Goal: Task Accomplishment & Management: Manage account settings

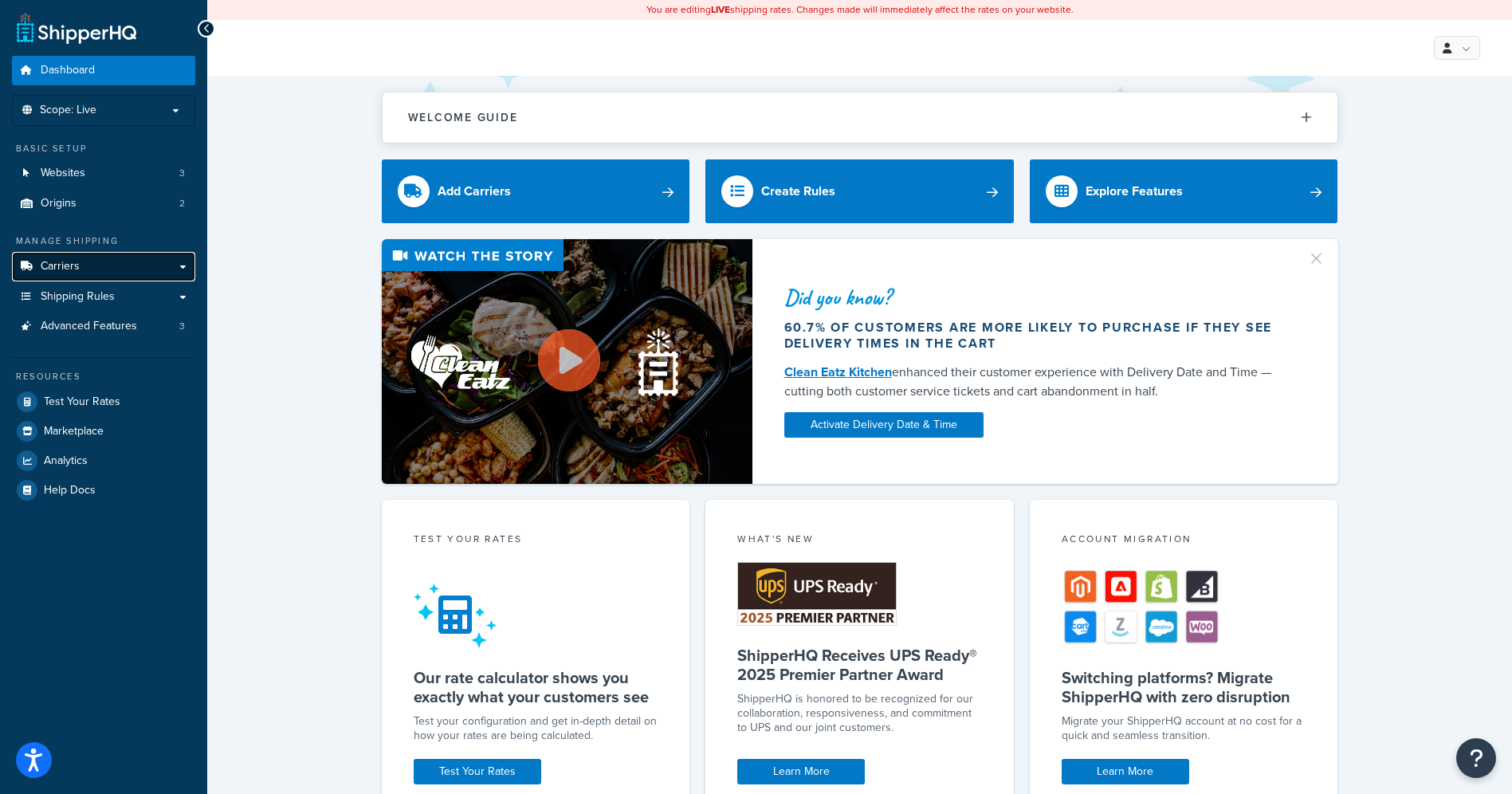
click at [78, 271] on span "Carriers" at bounding box center [60, 267] width 39 height 14
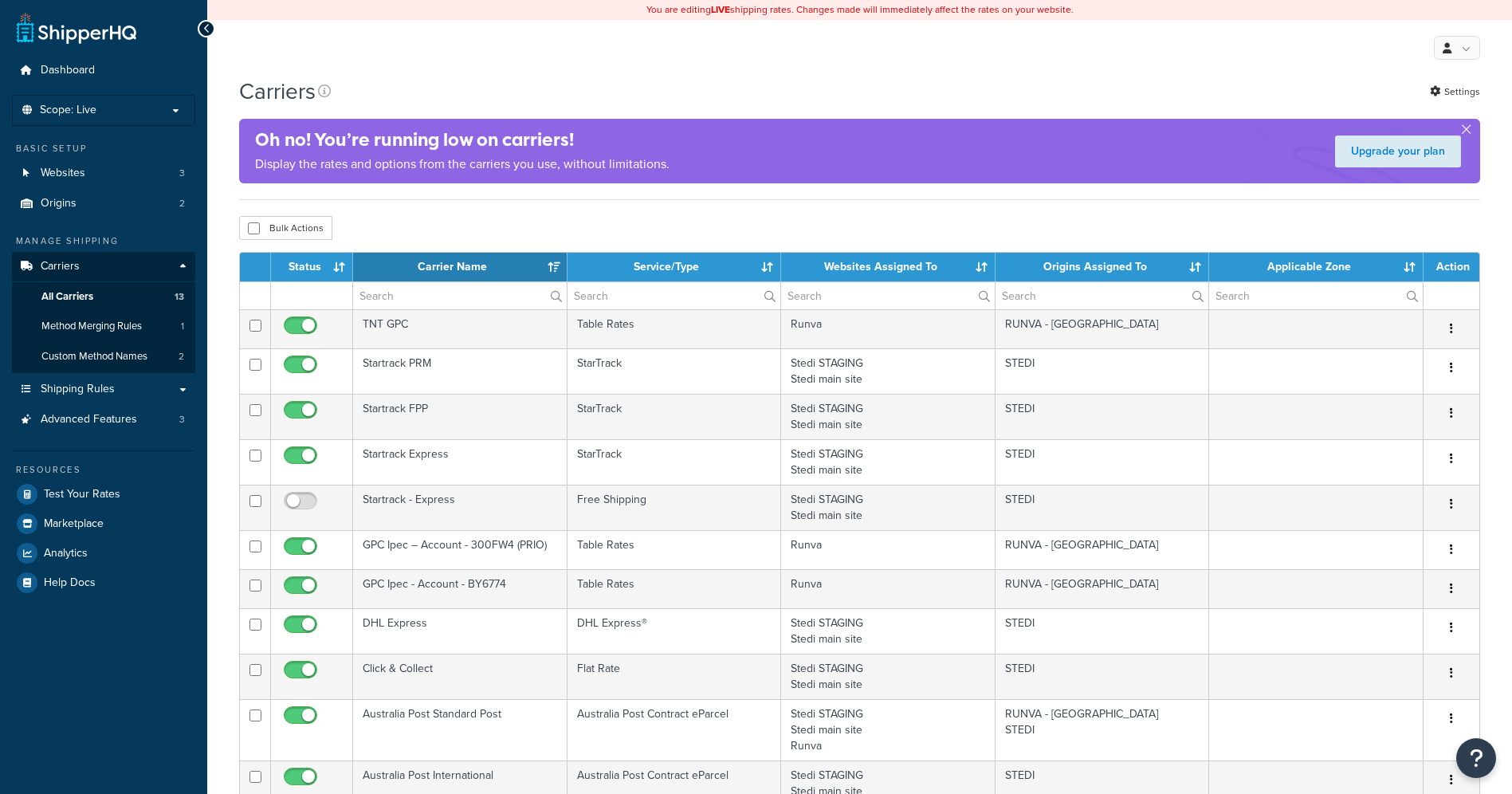
select select "15"
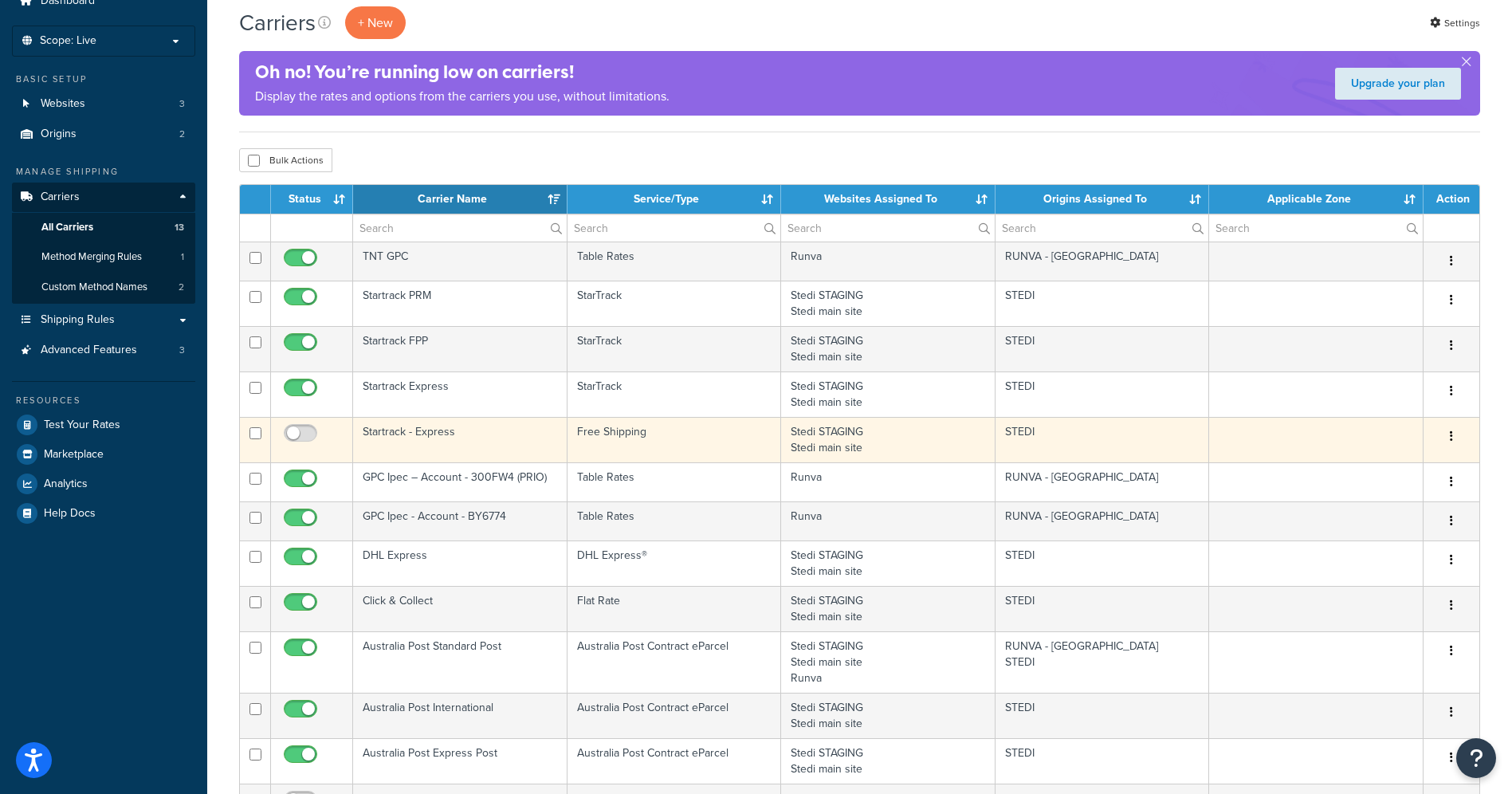
scroll to position [79, 0]
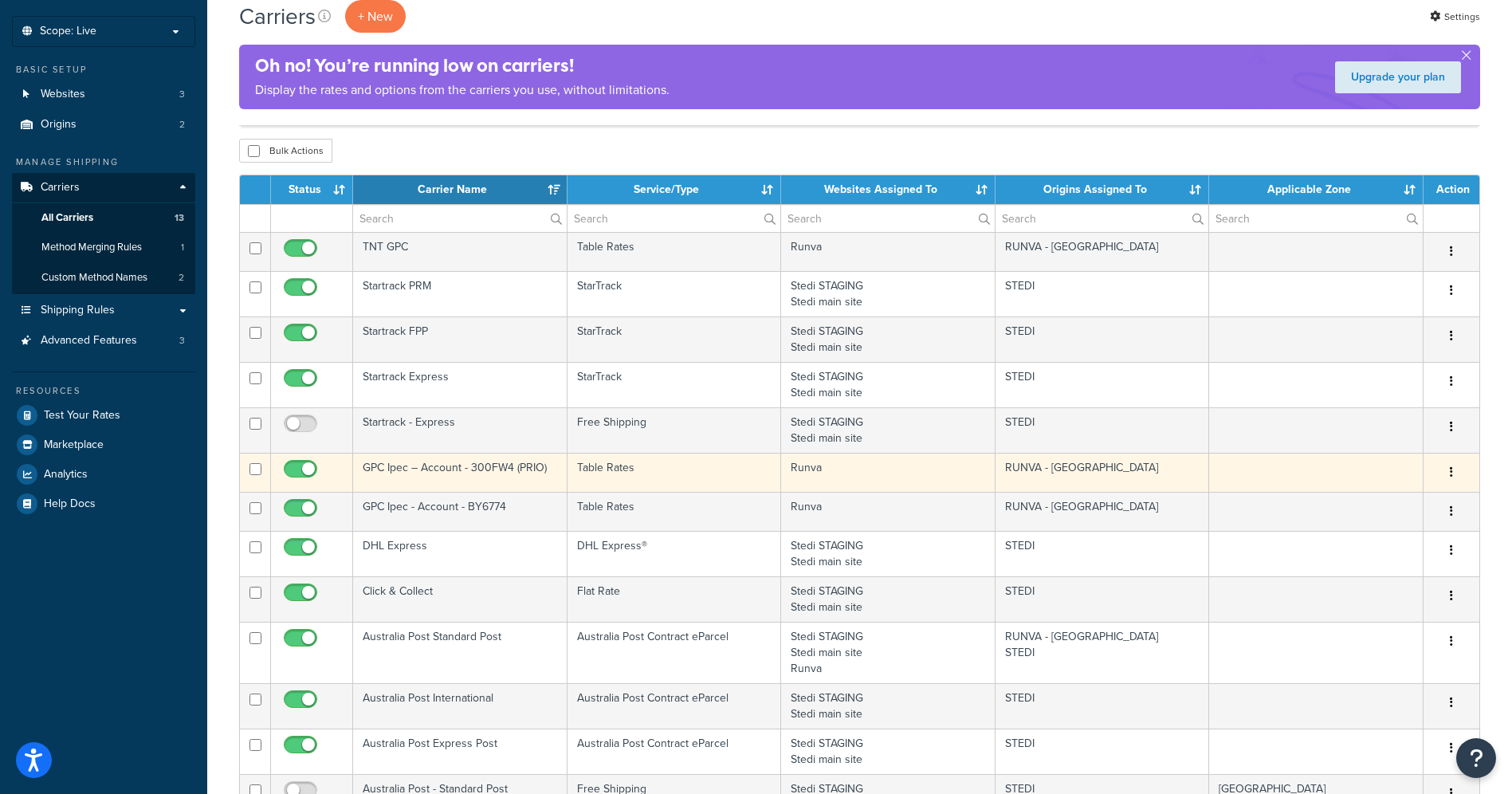
click at [1454, 471] on button "button" at bounding box center [1451, 473] width 22 height 26
click at [1403, 512] on link "Edit" at bounding box center [1387, 504] width 126 height 33
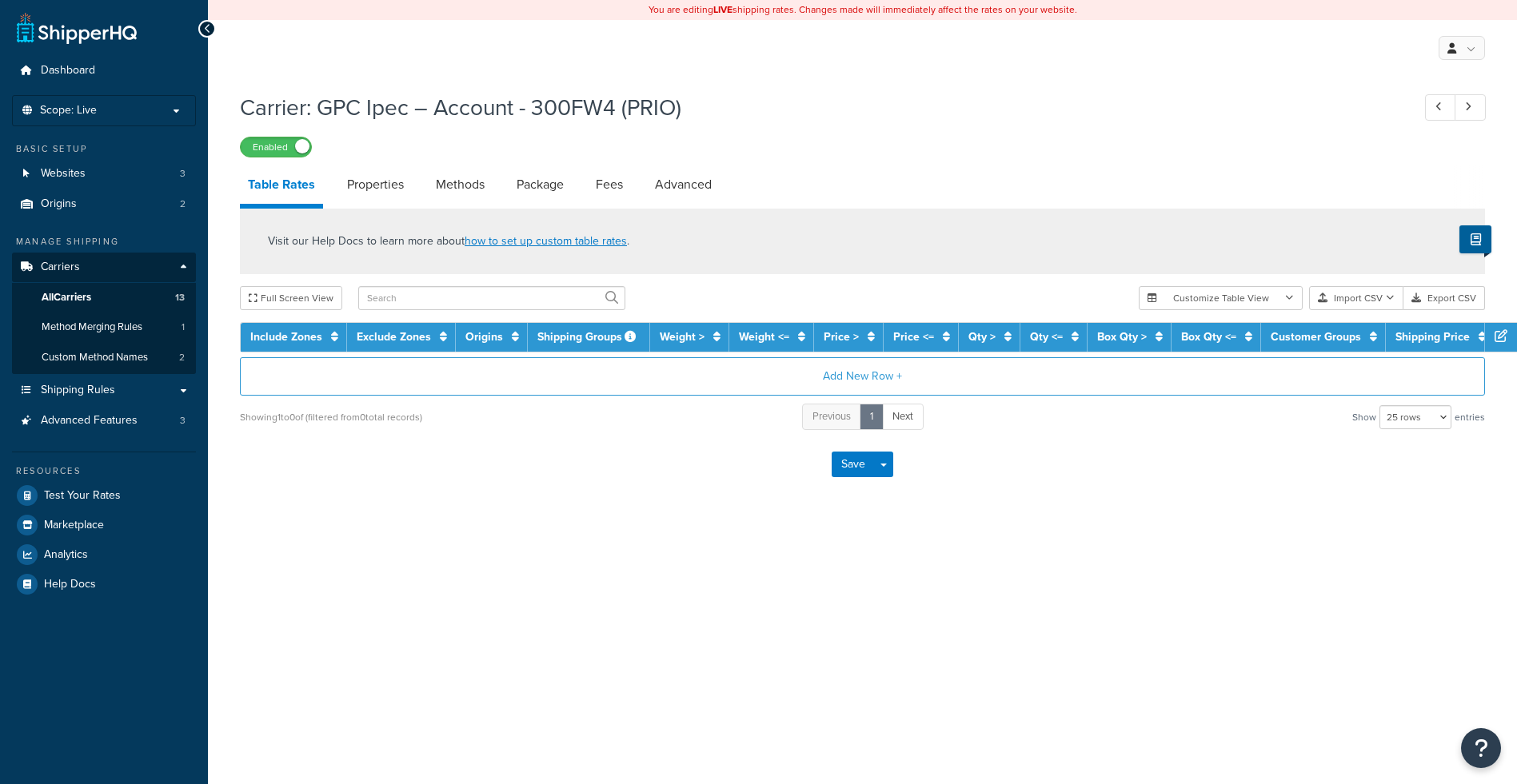
select select "25"
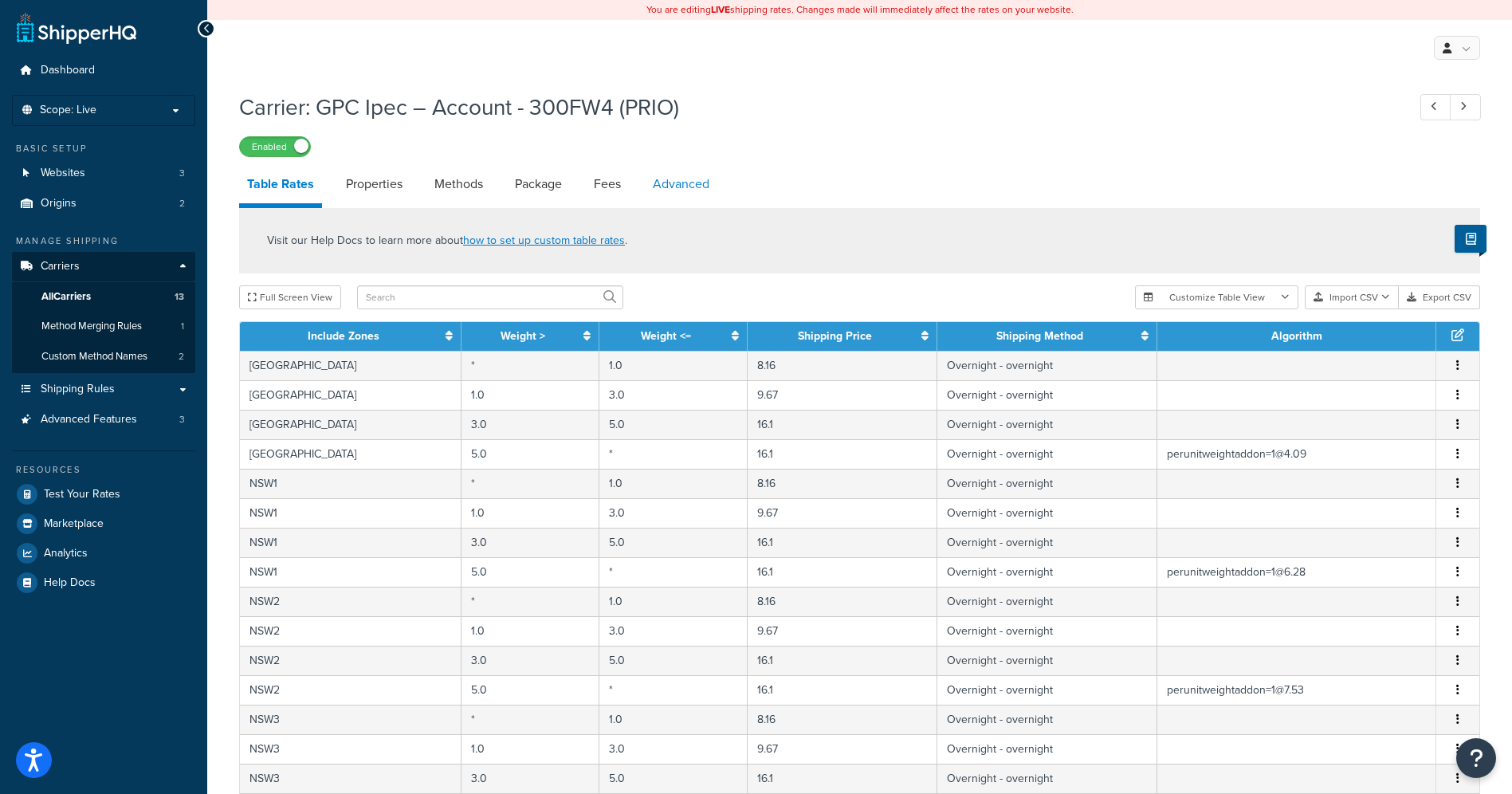
click at [684, 183] on link "Advanced" at bounding box center [681, 184] width 73 height 39
select select "false"
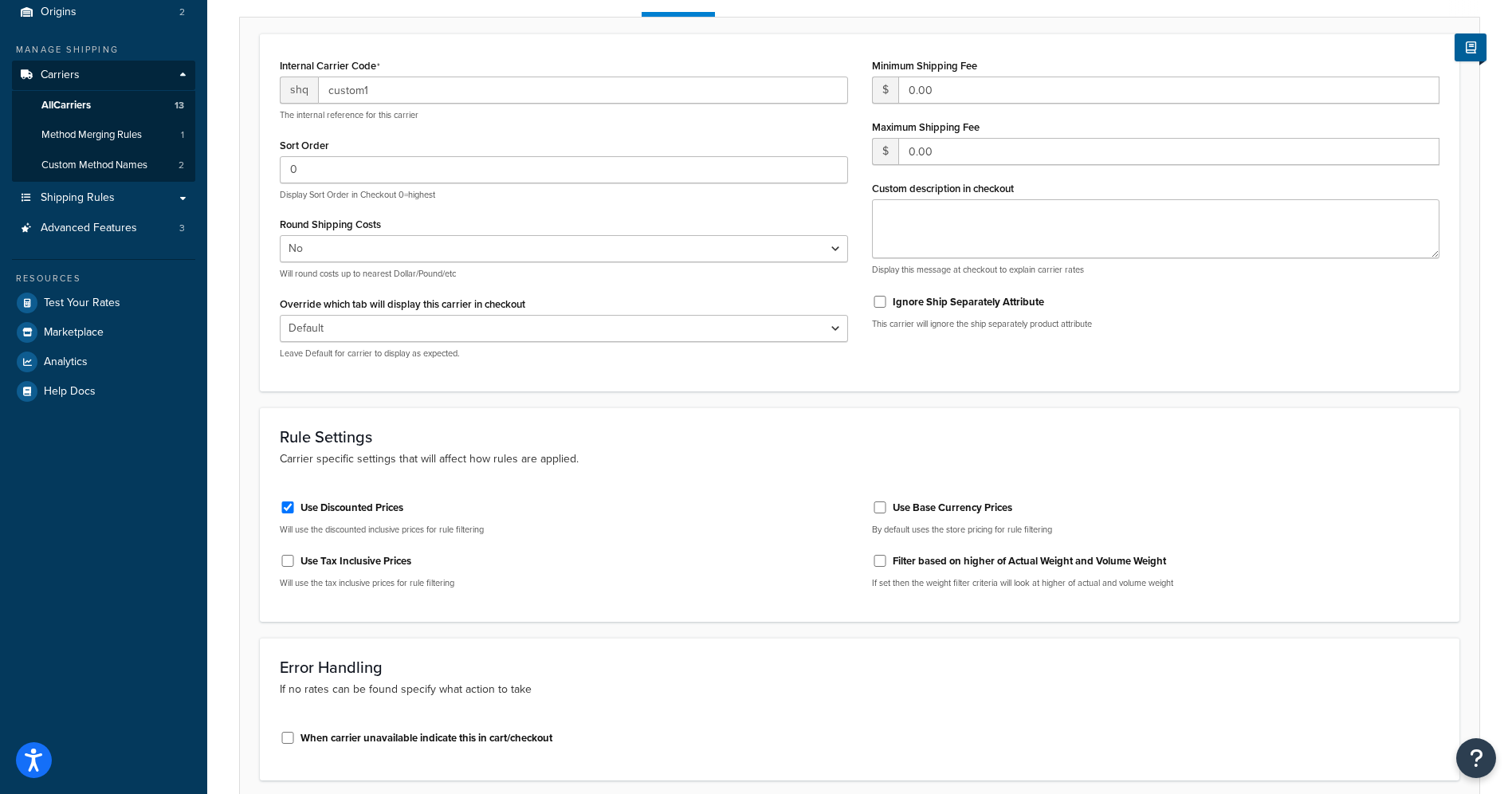
scroll to position [91, 0]
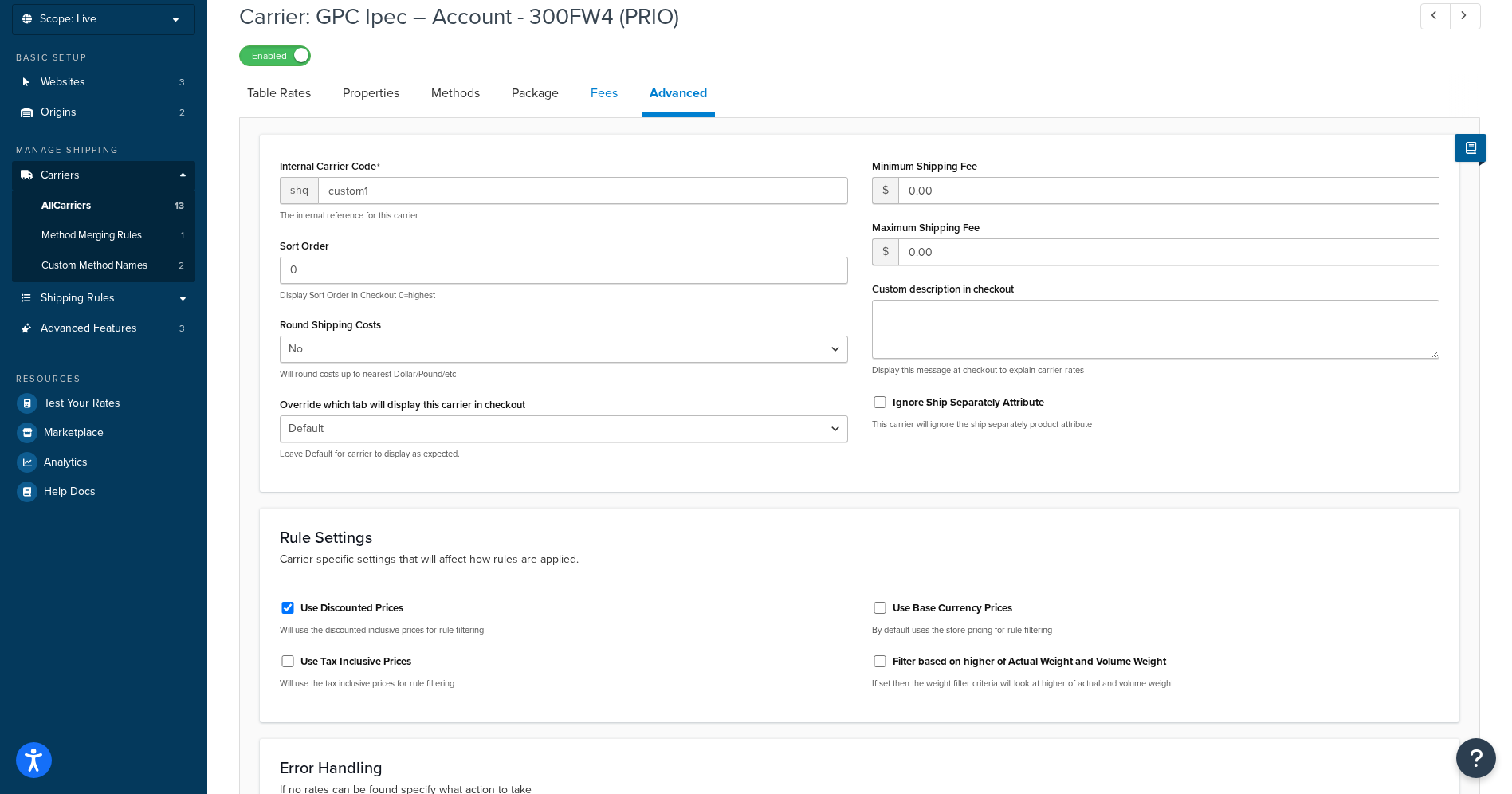
click at [601, 96] on link "Fees" at bounding box center [604, 94] width 43 height 39
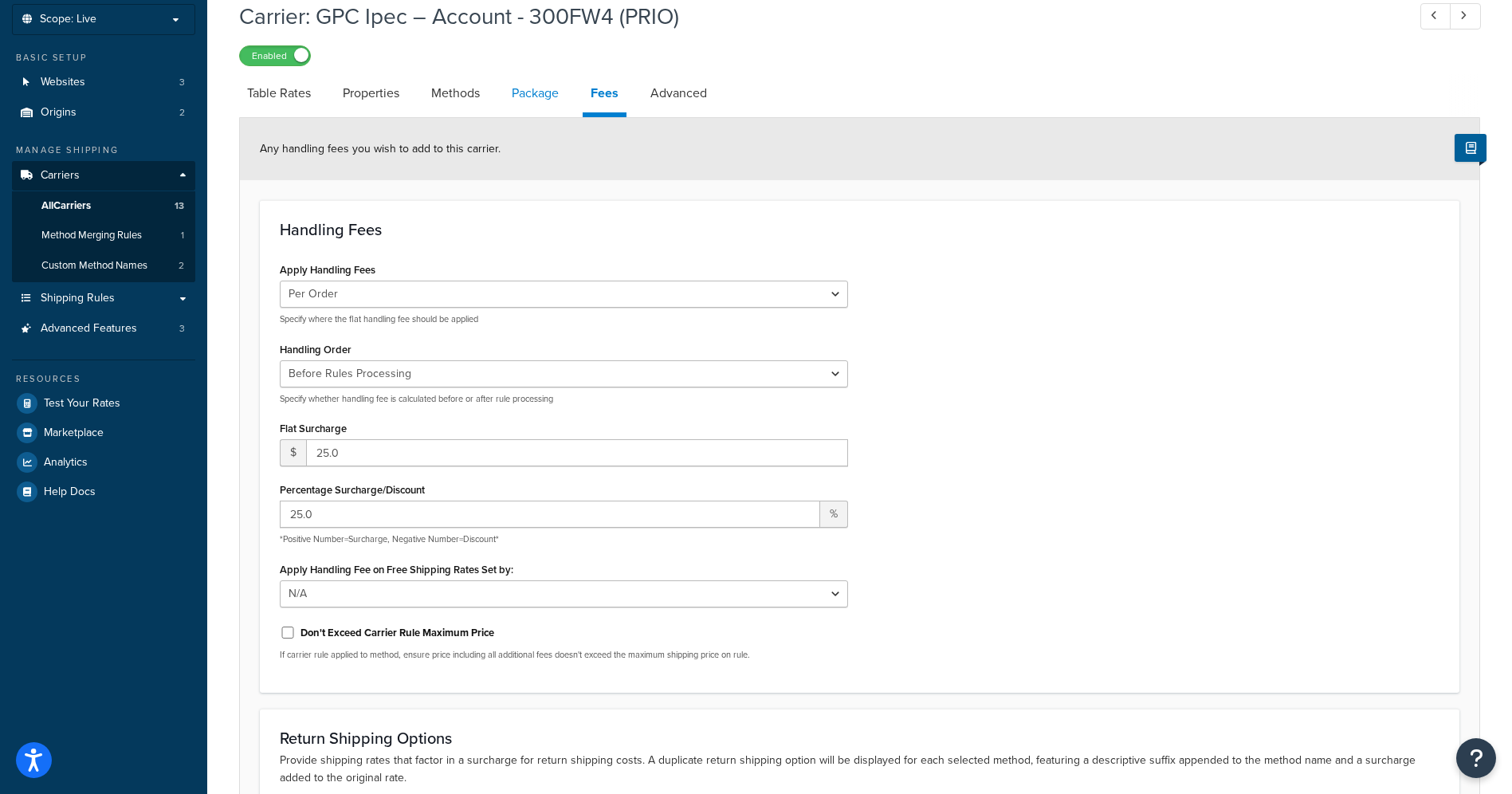
click at [555, 95] on link "Package" at bounding box center [535, 94] width 63 height 39
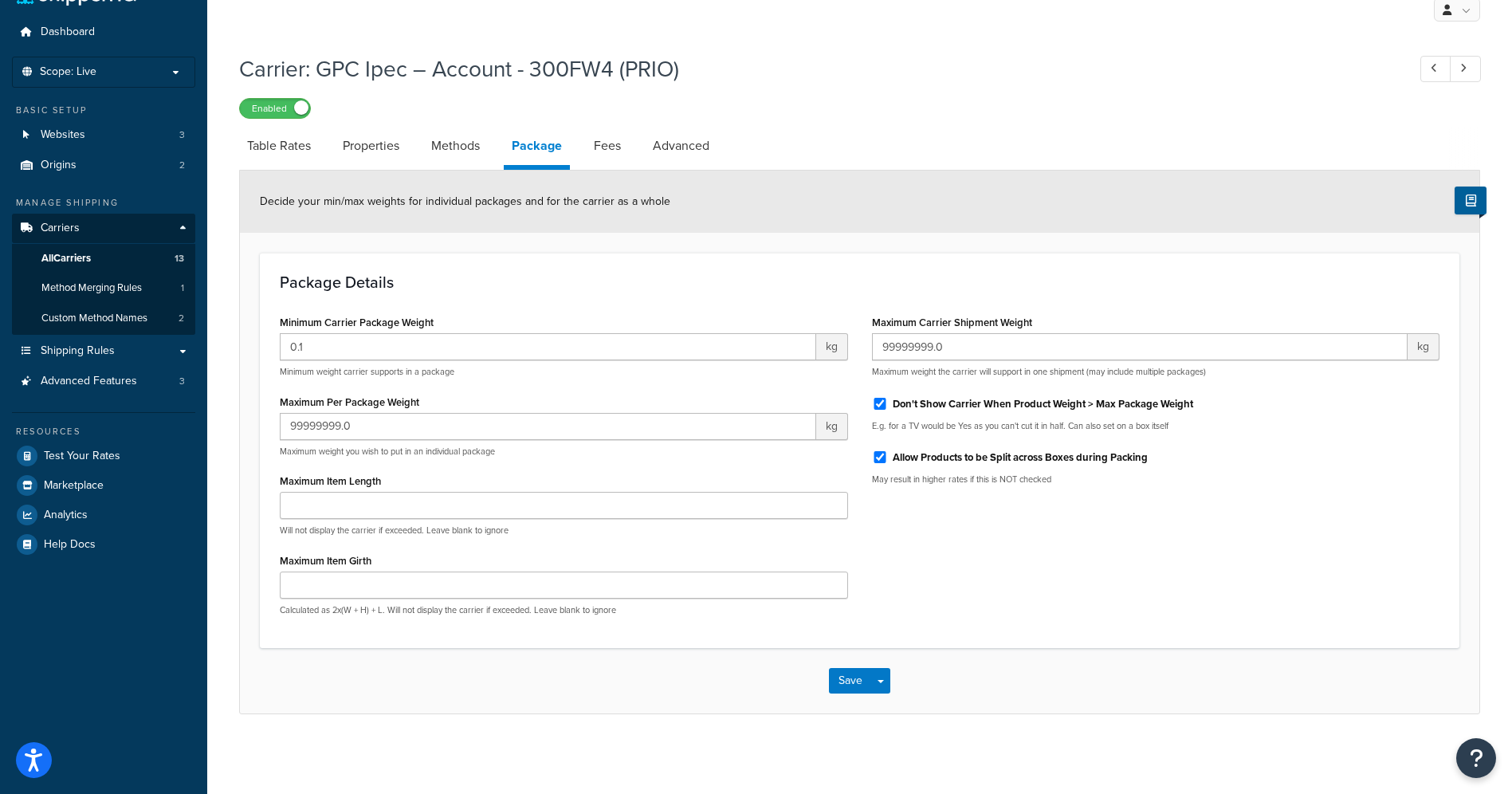
scroll to position [39, 0]
click at [458, 144] on link "Methods" at bounding box center [455, 146] width 64 height 39
select select "25"
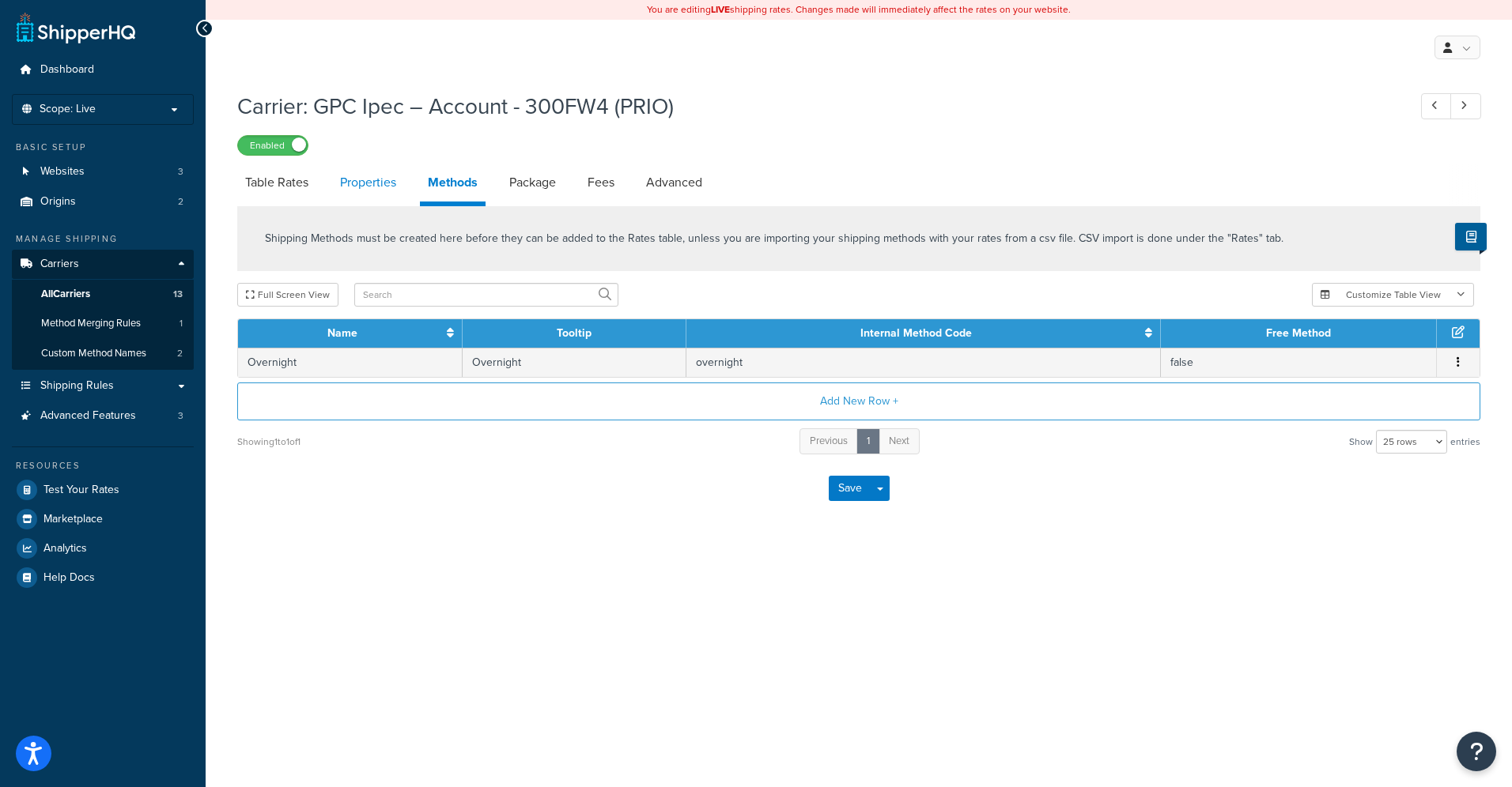
click at [385, 183] on link "Properties" at bounding box center [368, 182] width 72 height 38
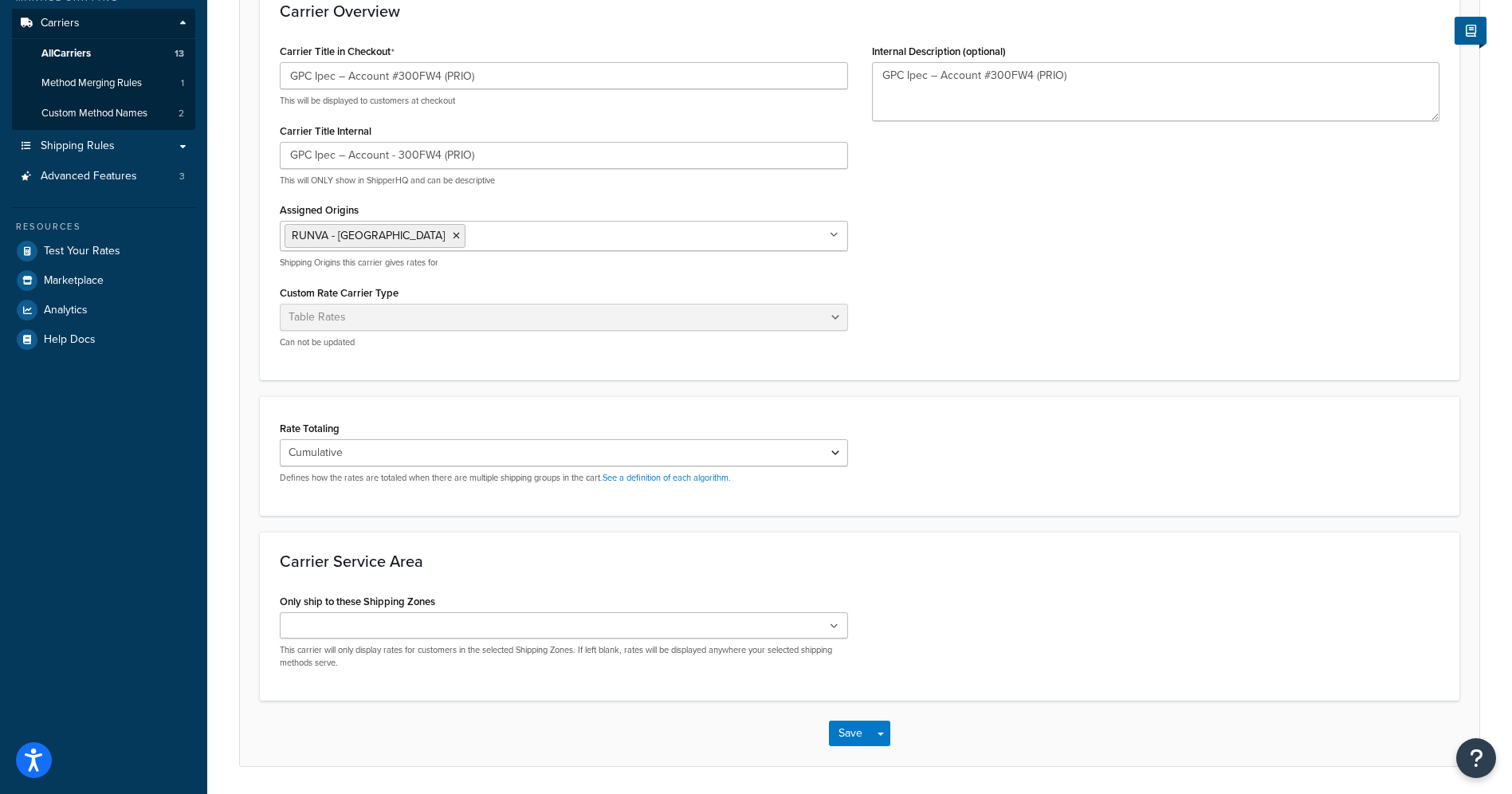
scroll to position [296, 0]
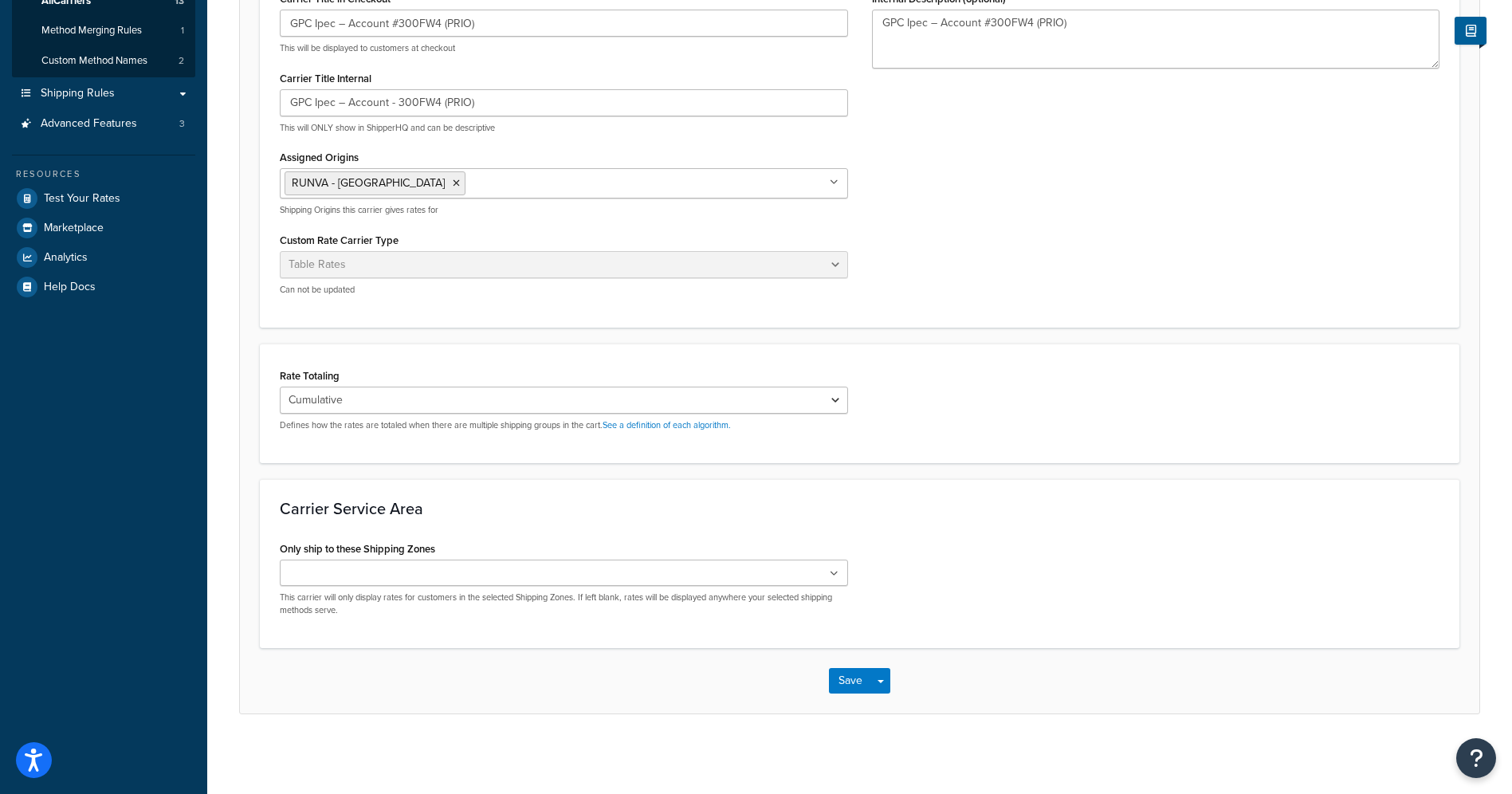
click at [590, 570] on ul at bounding box center [564, 572] width 568 height 27
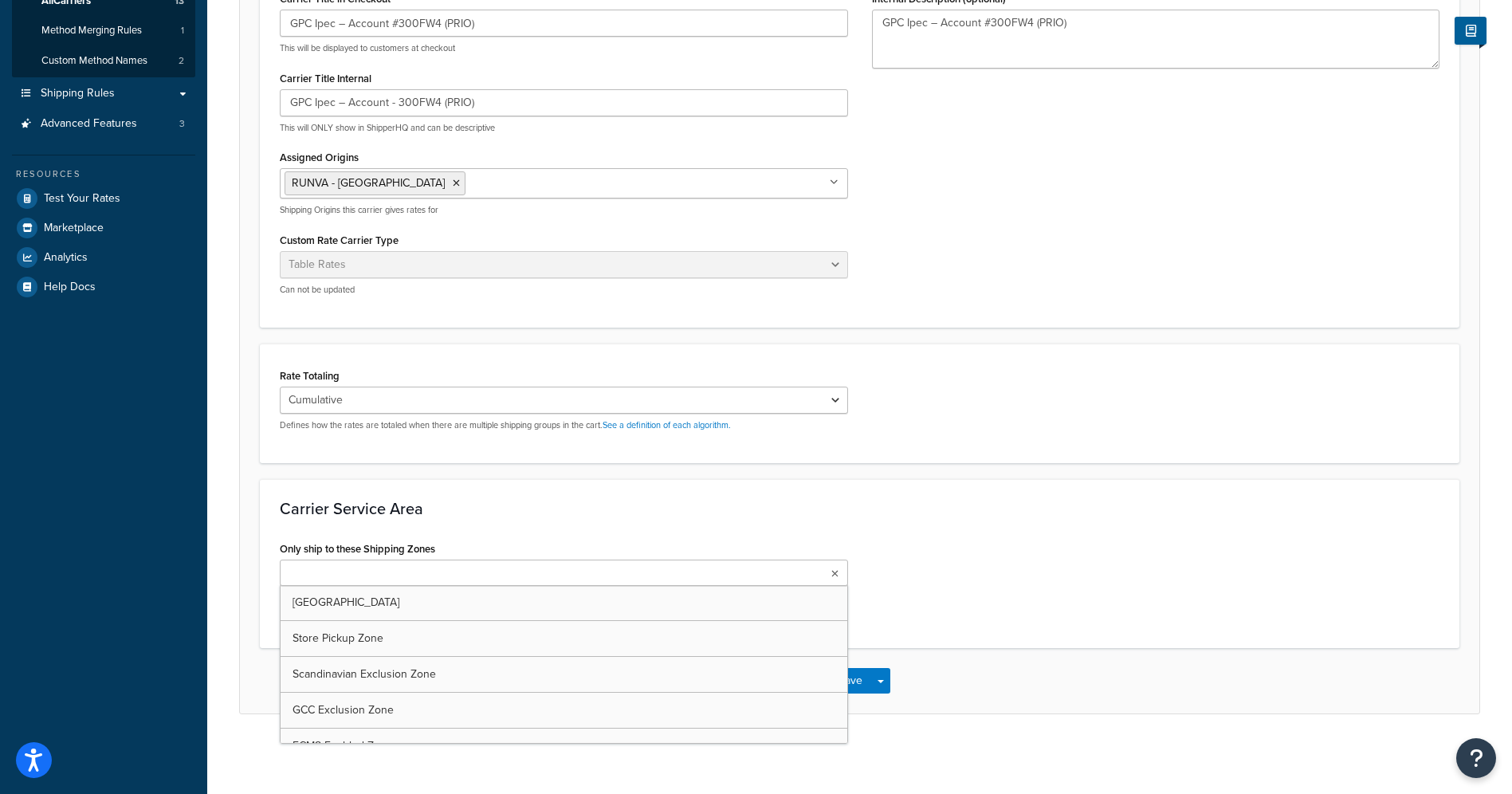
click at [590, 570] on ul at bounding box center [564, 572] width 568 height 27
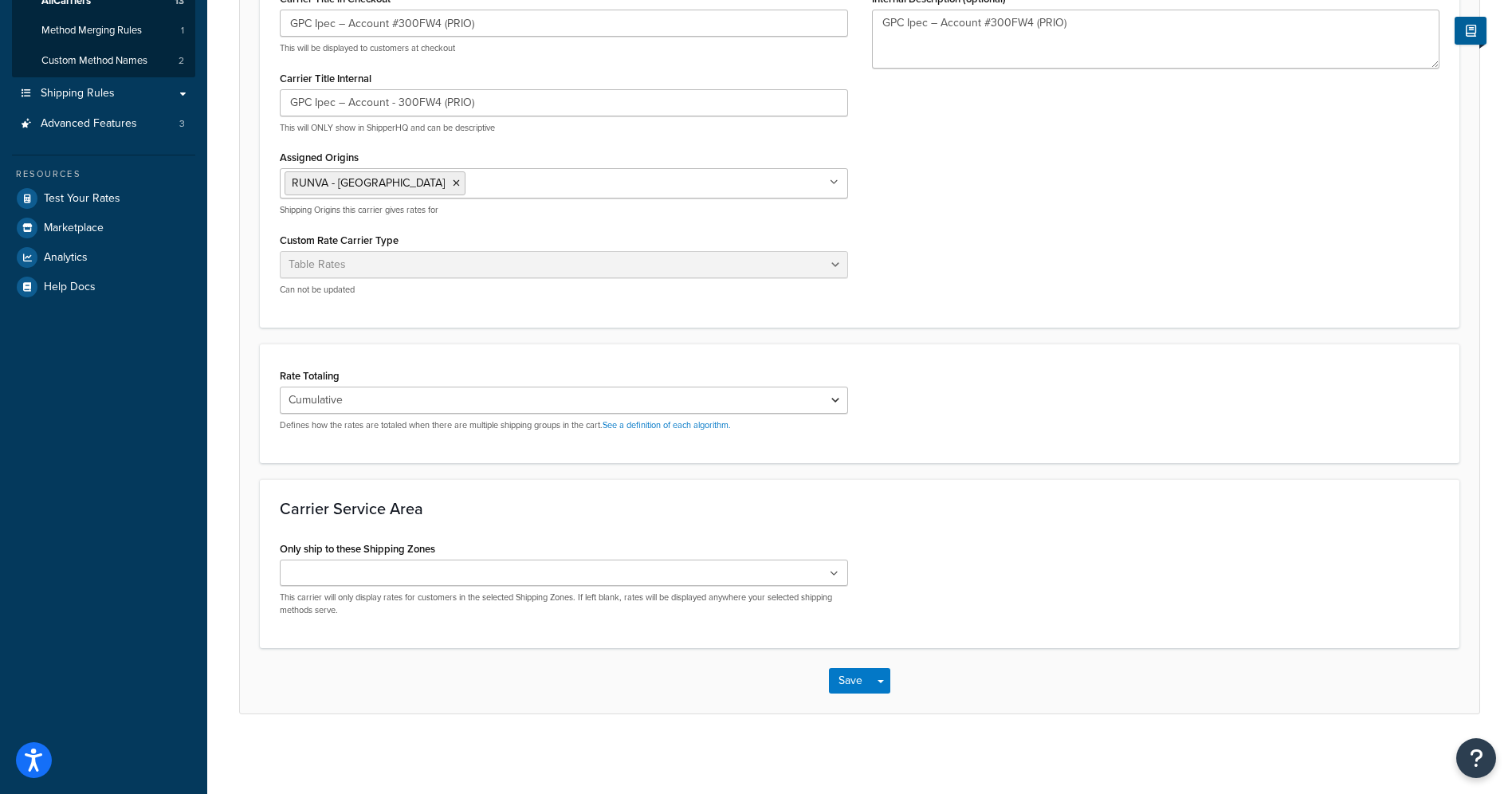
click at [614, 479] on div "Carrier Service Area Only ship to these Shipping Zones Australia Store Pickup Z…" at bounding box center [860, 564] width 1200 height 169
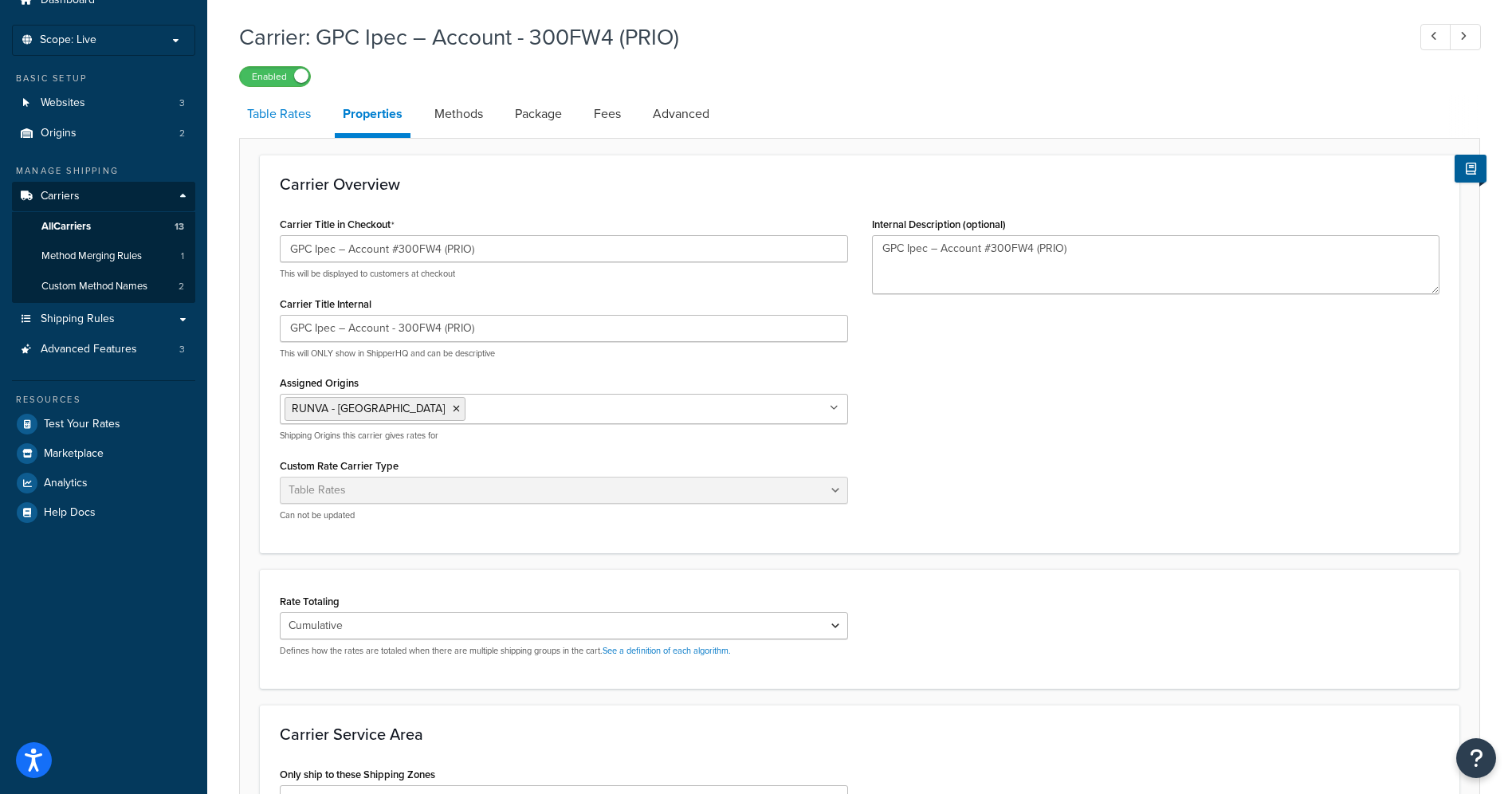
click at [272, 116] on link "Table Rates" at bounding box center [279, 114] width 80 height 39
select select "25"
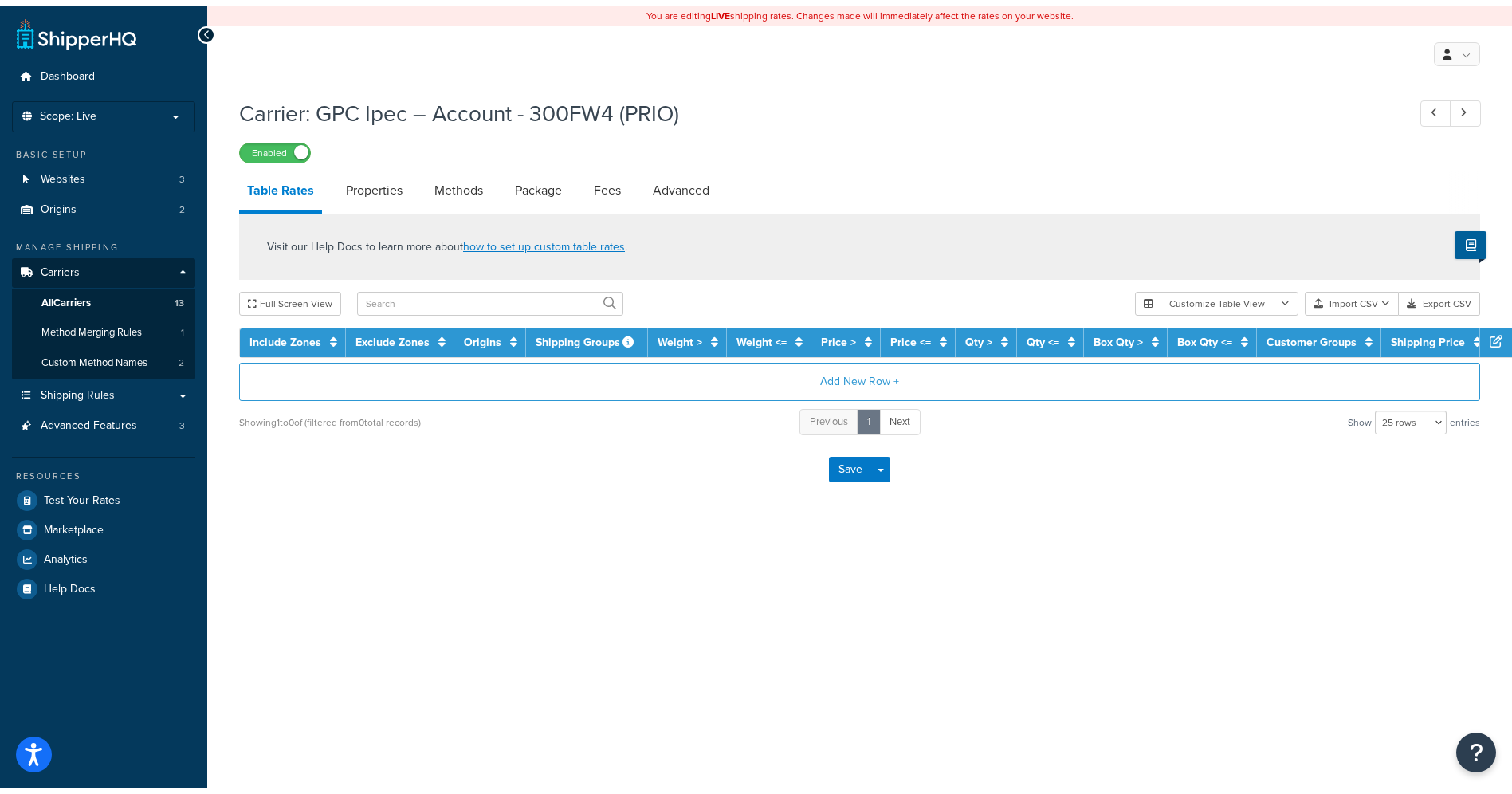
scroll to position [70, 0]
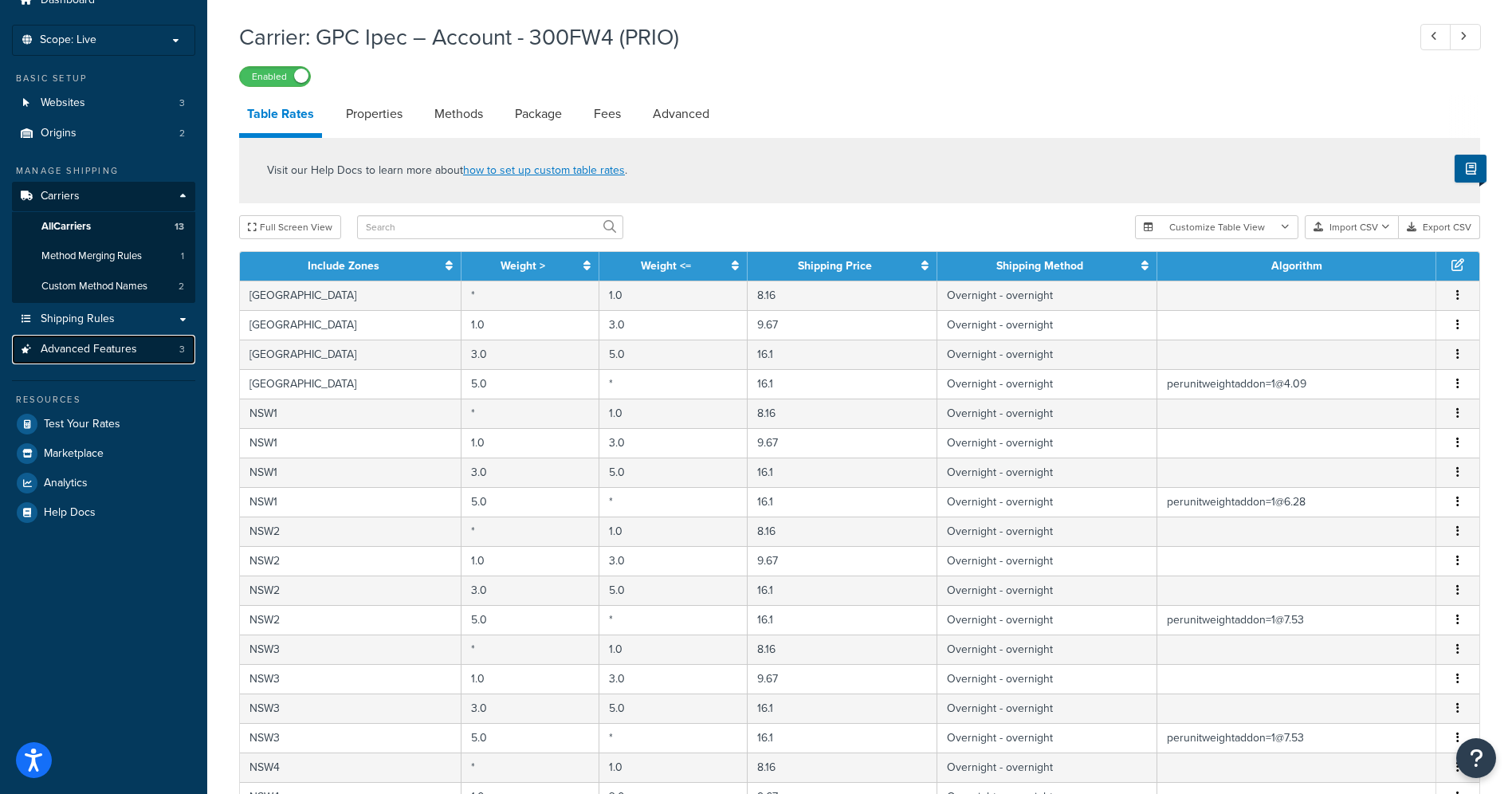
click at [103, 359] on link "Advanced Features 3" at bounding box center [103, 350] width 183 height 29
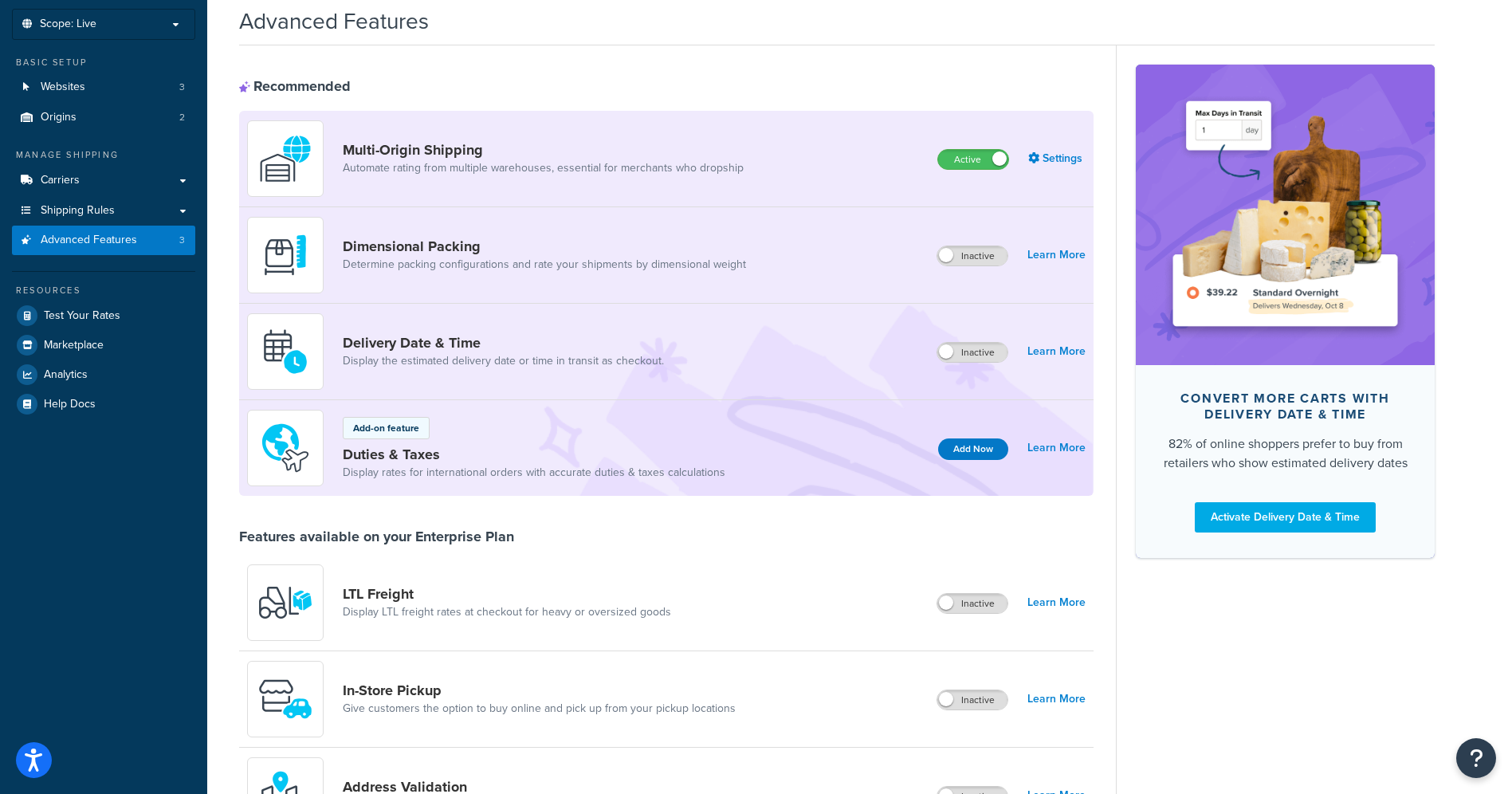
scroll to position [76, 0]
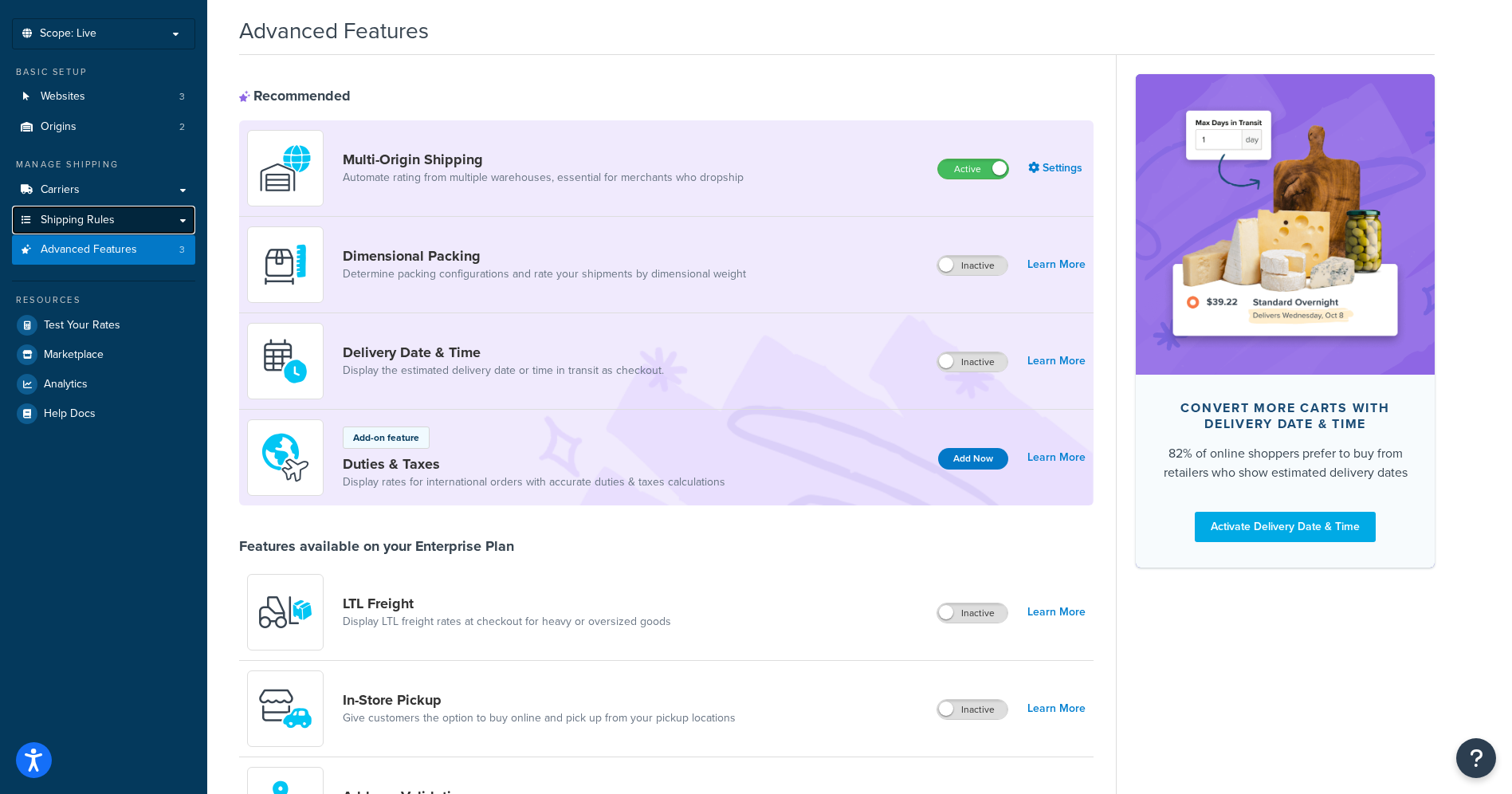
click at [112, 221] on span "Shipping Rules" at bounding box center [77, 220] width 74 height 14
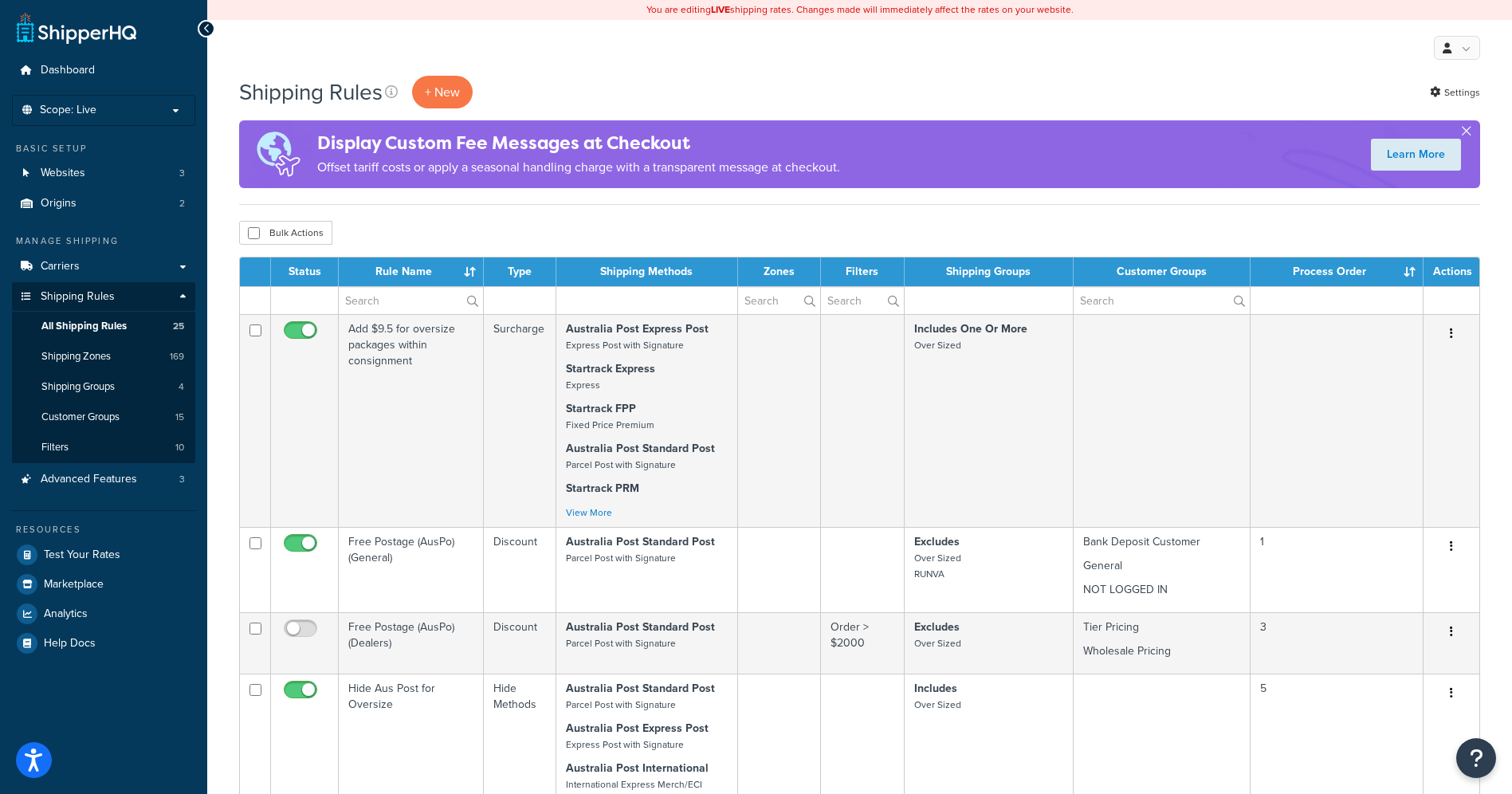
click at [1472, 129] on div "Display Custom Fee Messages at Checkout Offset tariff costs or apply a seasonal…" at bounding box center [860, 155] width 1242 height 68
click at [1469, 132] on button "button" at bounding box center [1466, 134] width 4 height 4
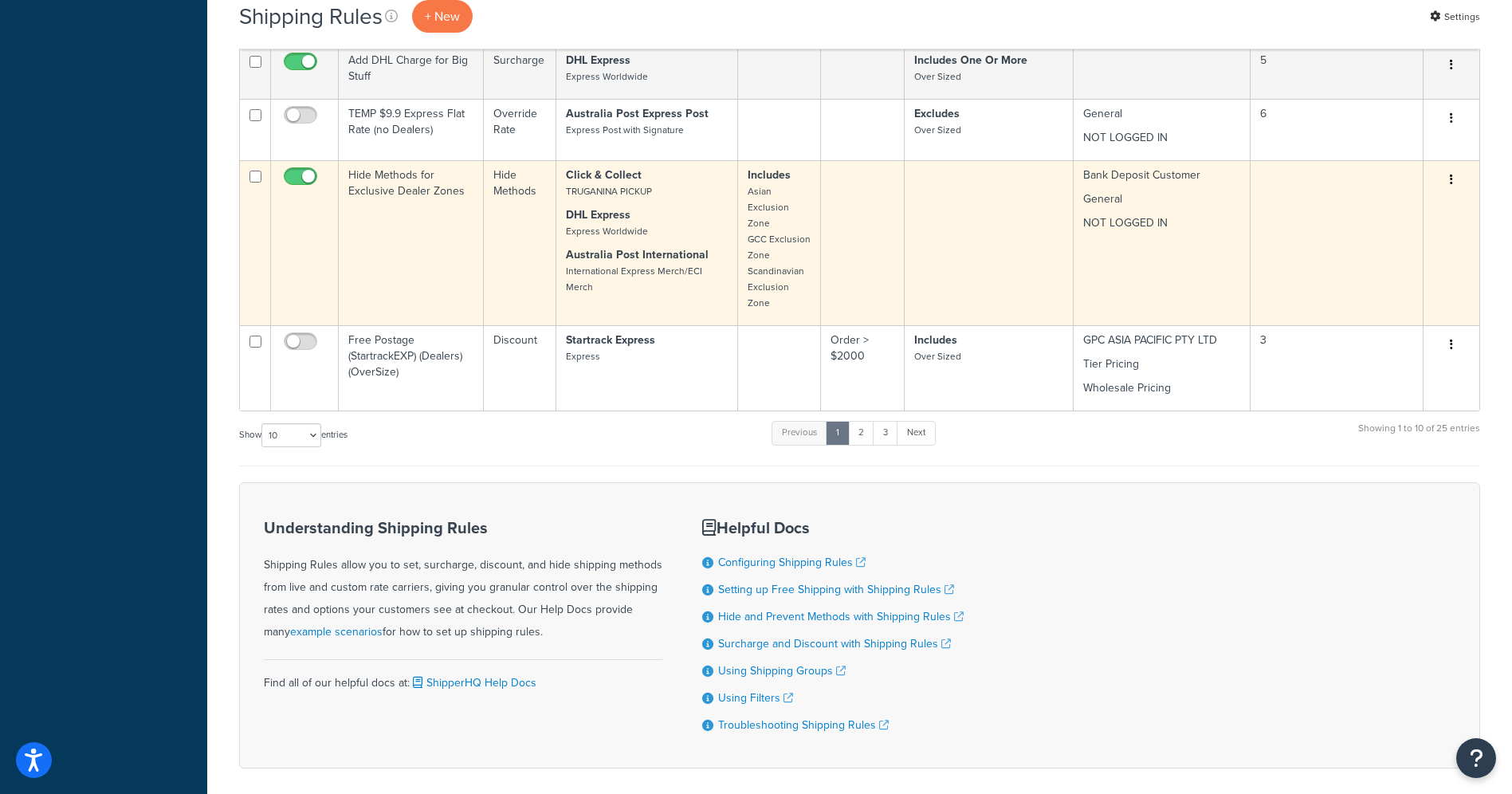
scroll to position [891, 0]
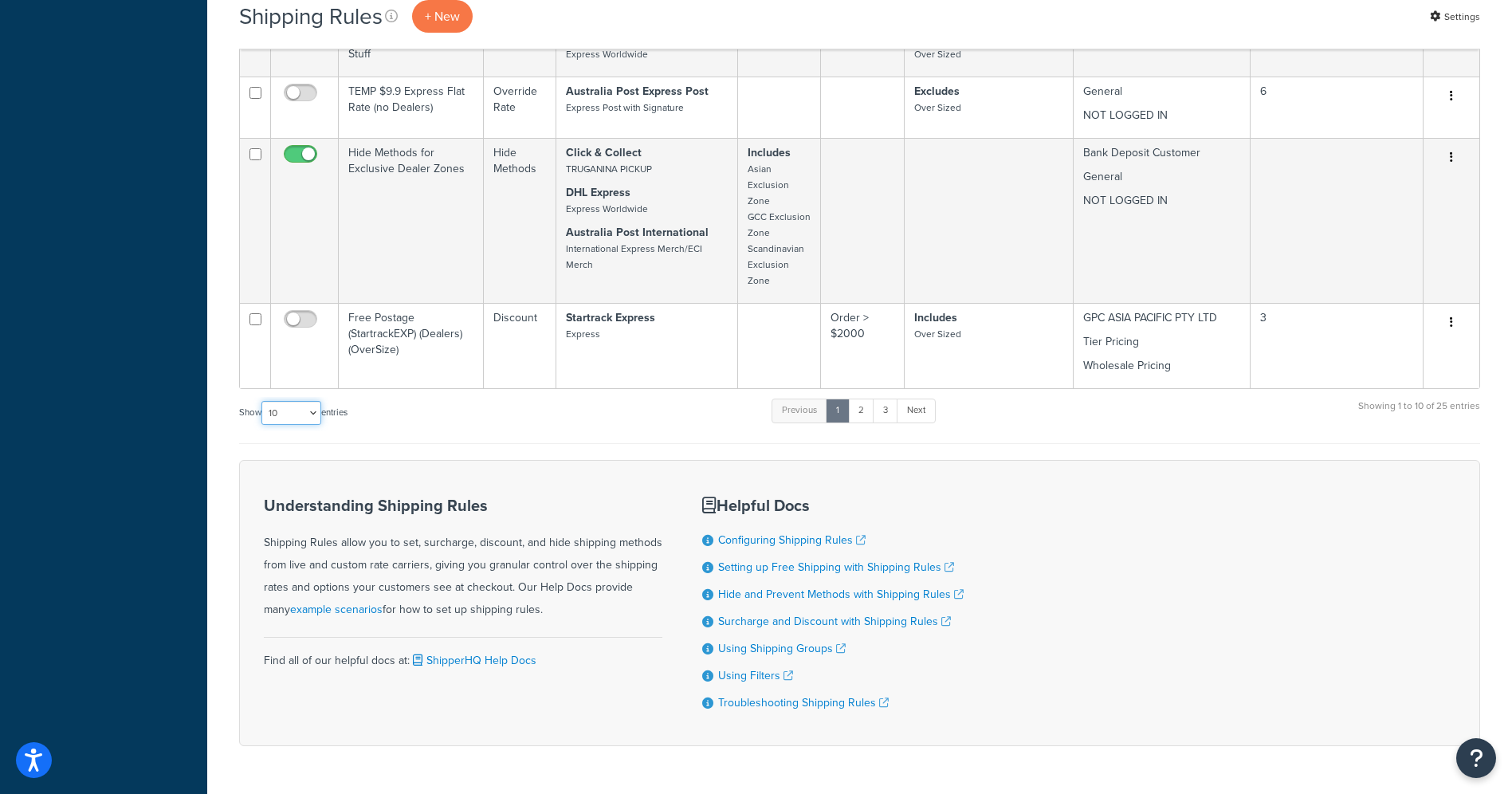
click at [307, 401] on select "10 15 25 50 100 1000" at bounding box center [291, 413] width 60 height 24
select select "50"
click at [263, 401] on select "10 15 25 50 100 1000" at bounding box center [291, 413] width 60 height 24
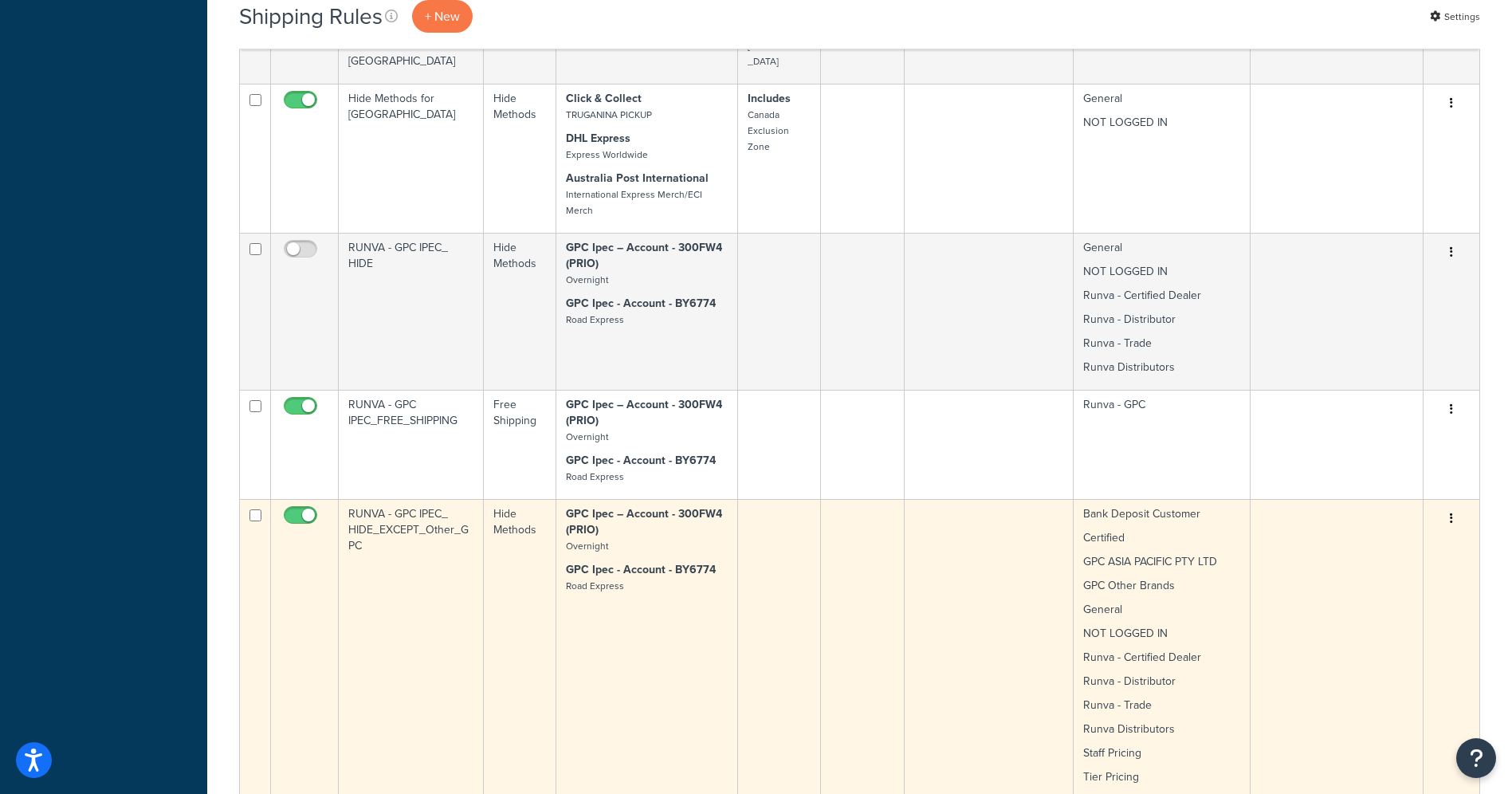
scroll to position [2251, 0]
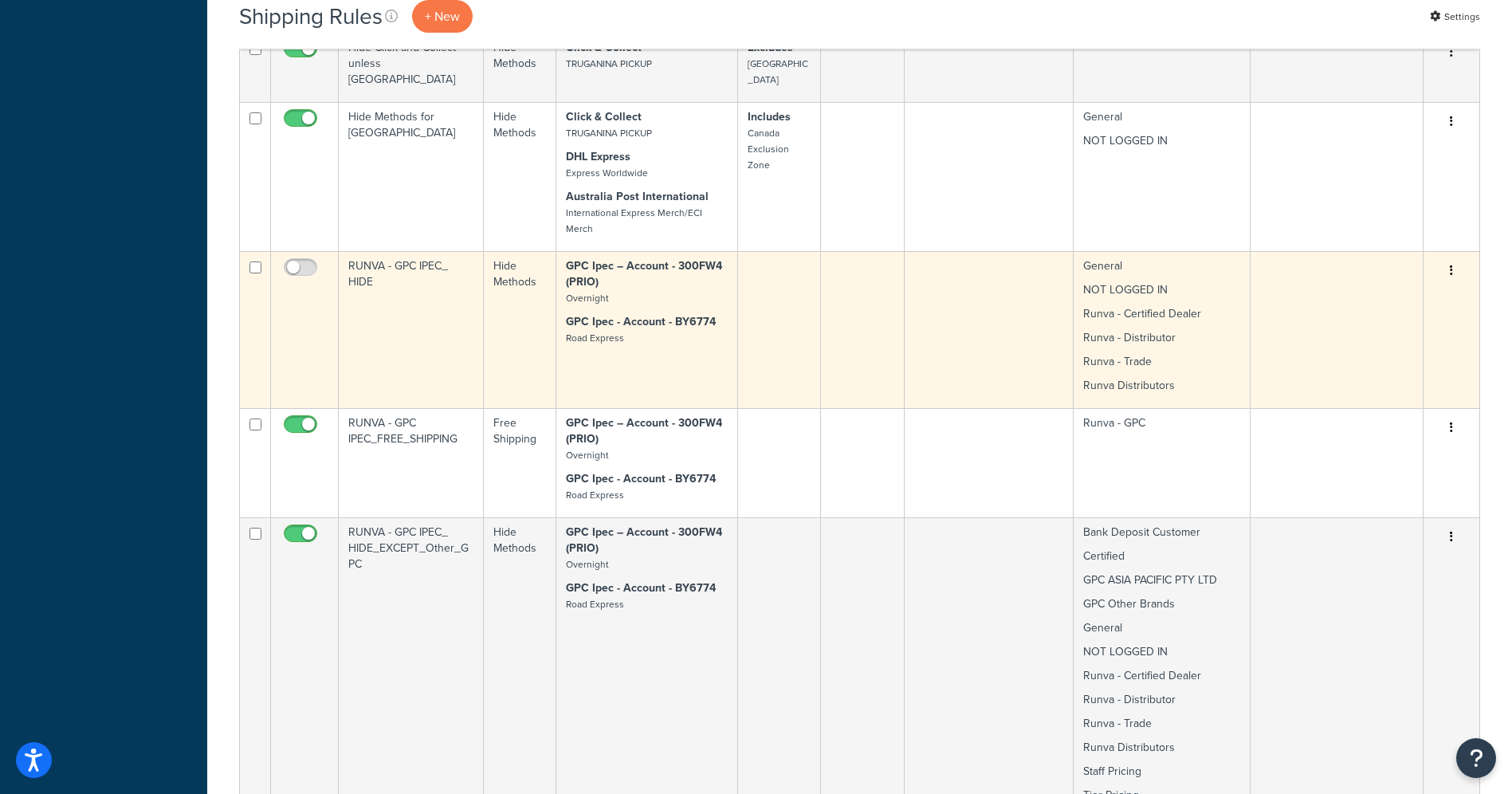
click at [1451, 265] on icon "button" at bounding box center [1451, 270] width 3 height 11
click at [1421, 284] on link "Edit" at bounding box center [1399, 301] width 126 height 33
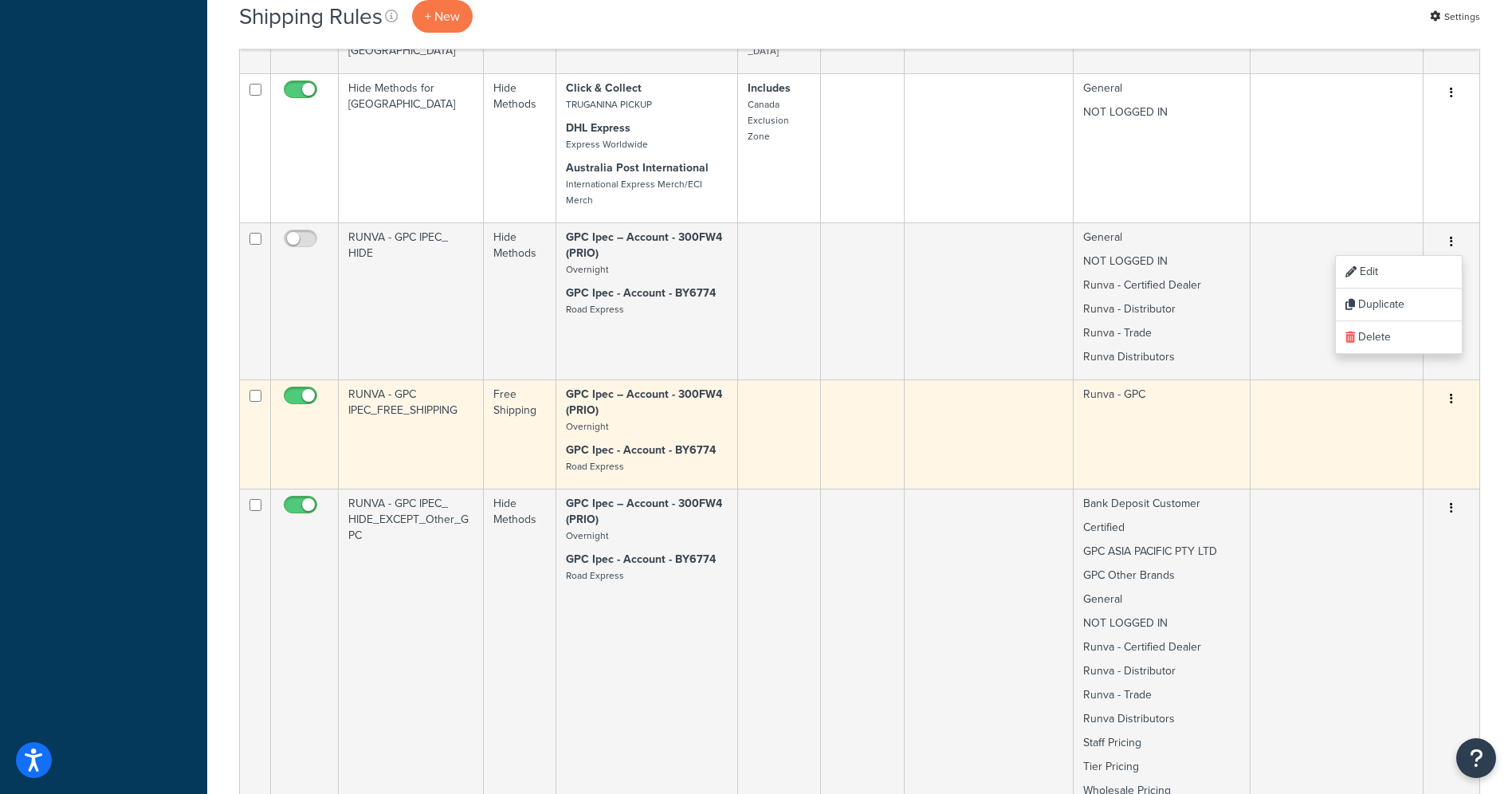
scroll to position [2278, 0]
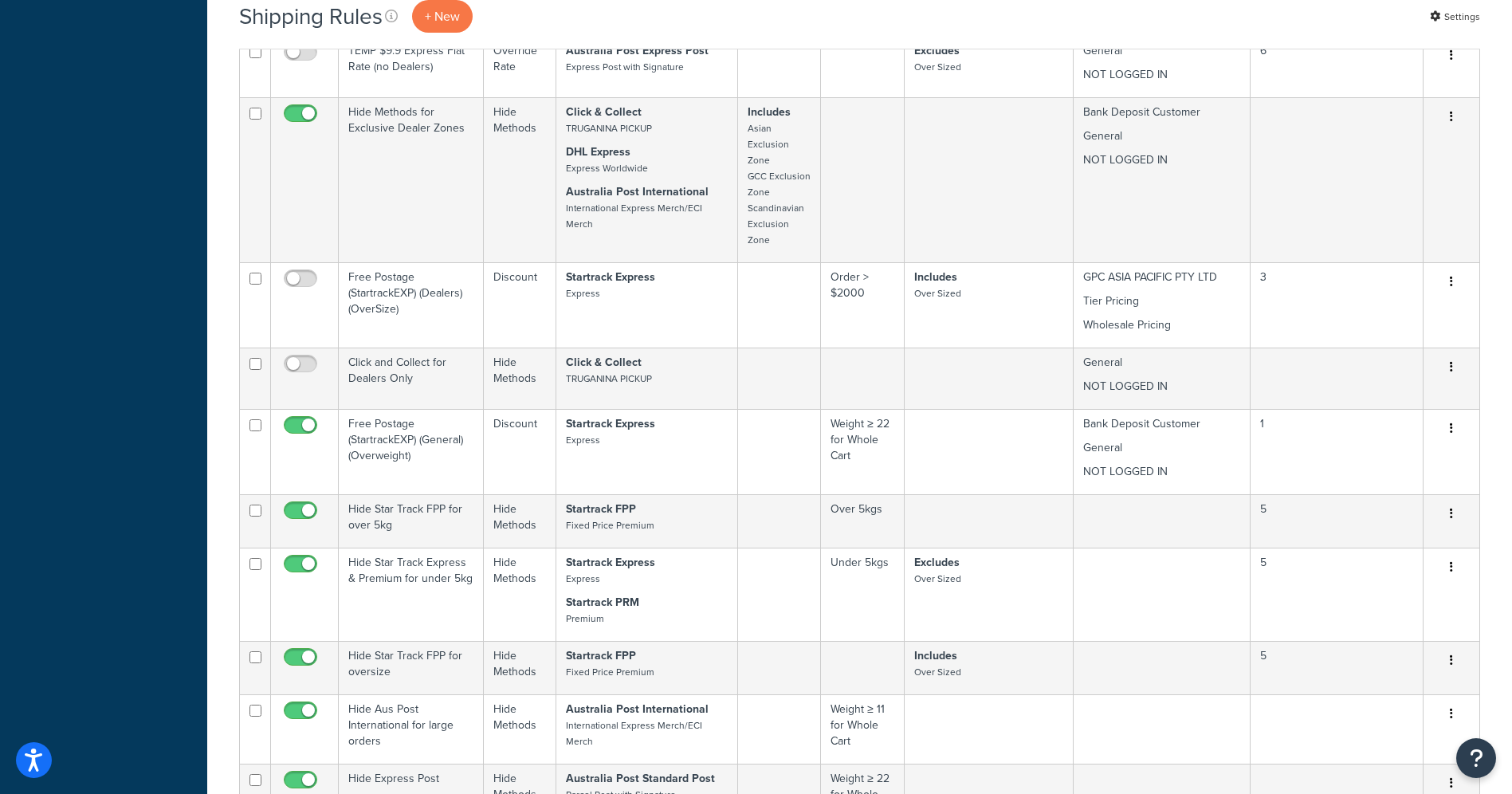
scroll to position [0, 0]
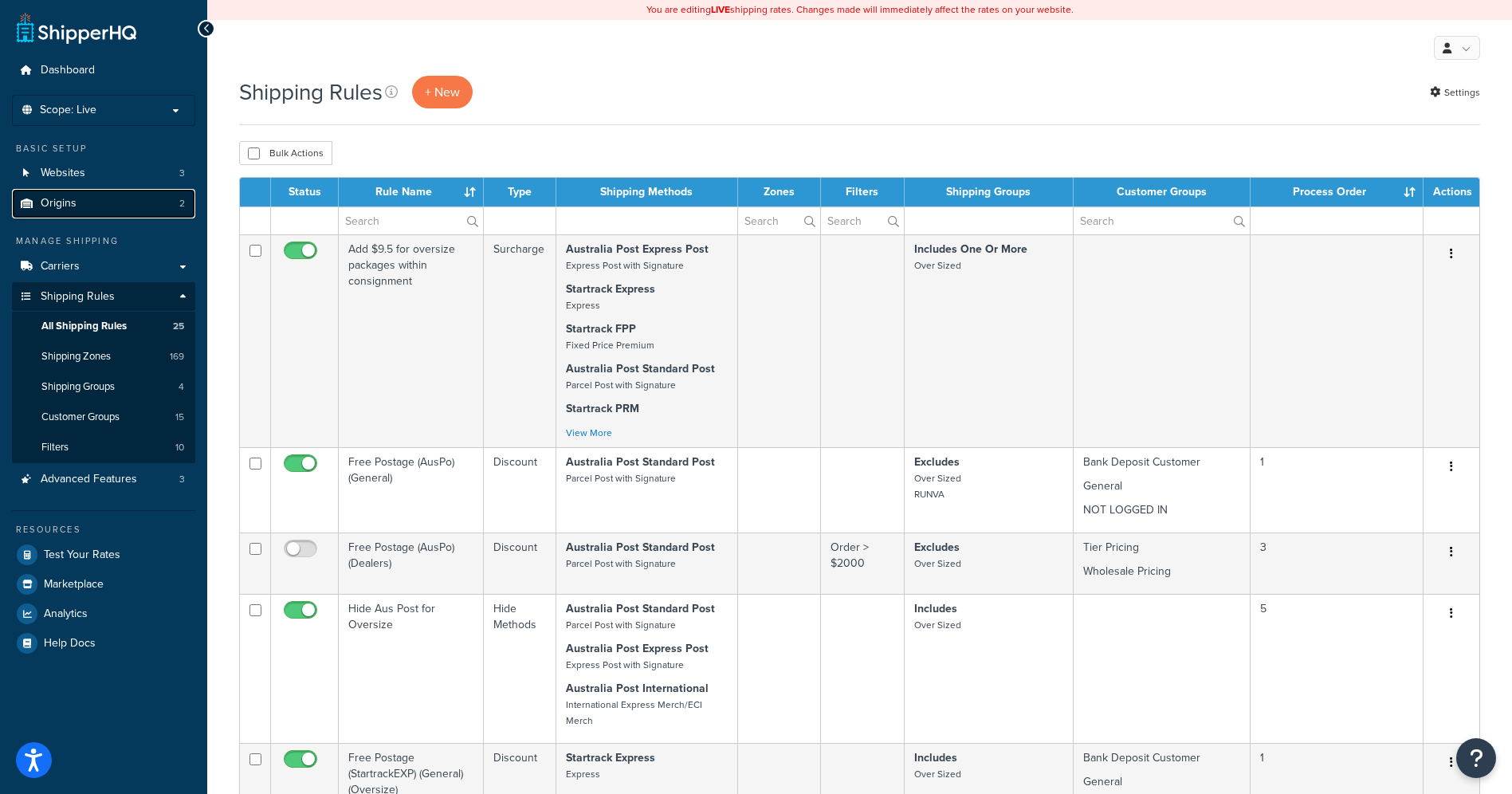
click at [112, 201] on link "Origins 2" at bounding box center [103, 203] width 183 height 29
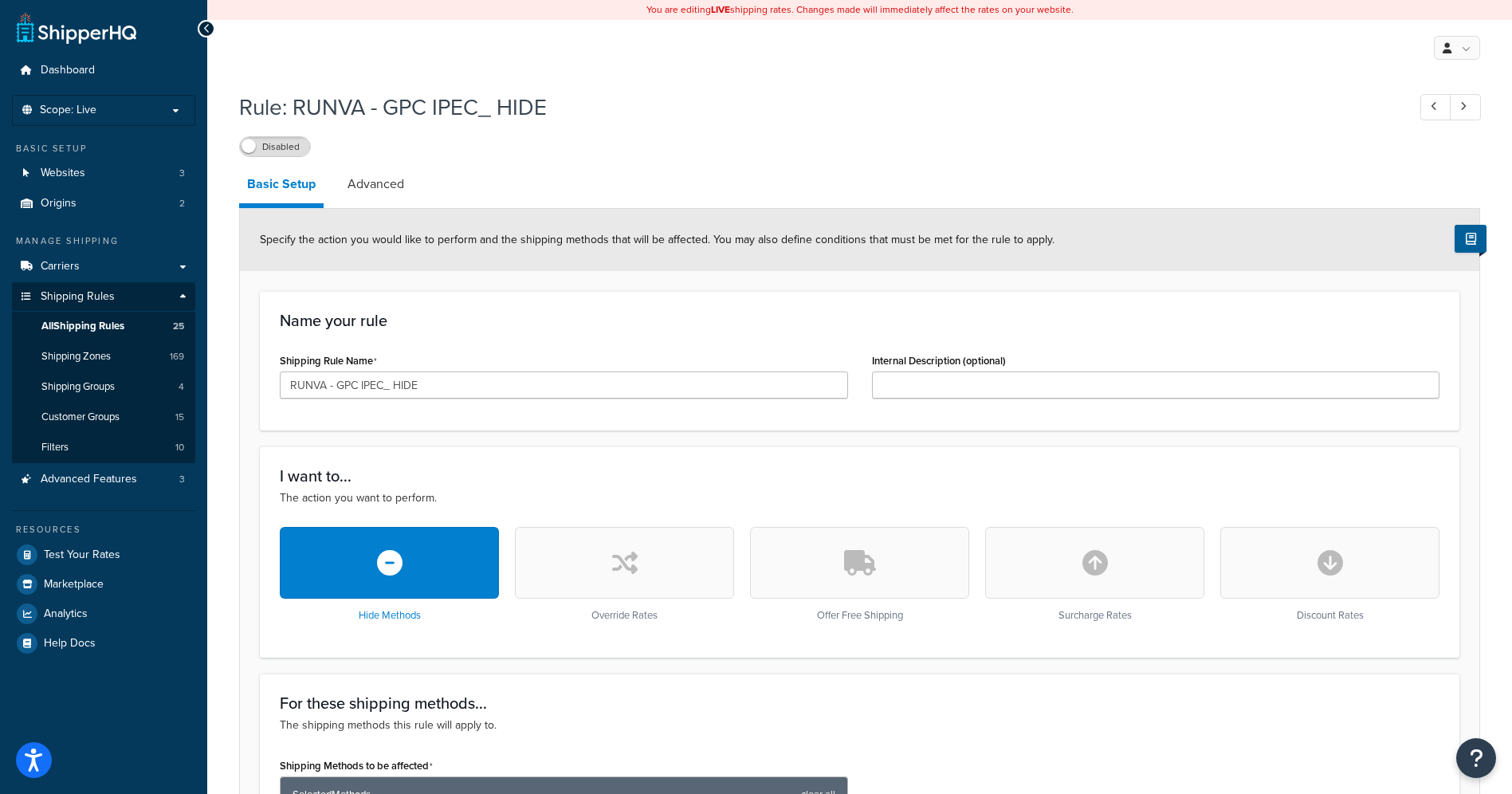
click at [205, 31] on icon at bounding box center [207, 29] width 7 height 11
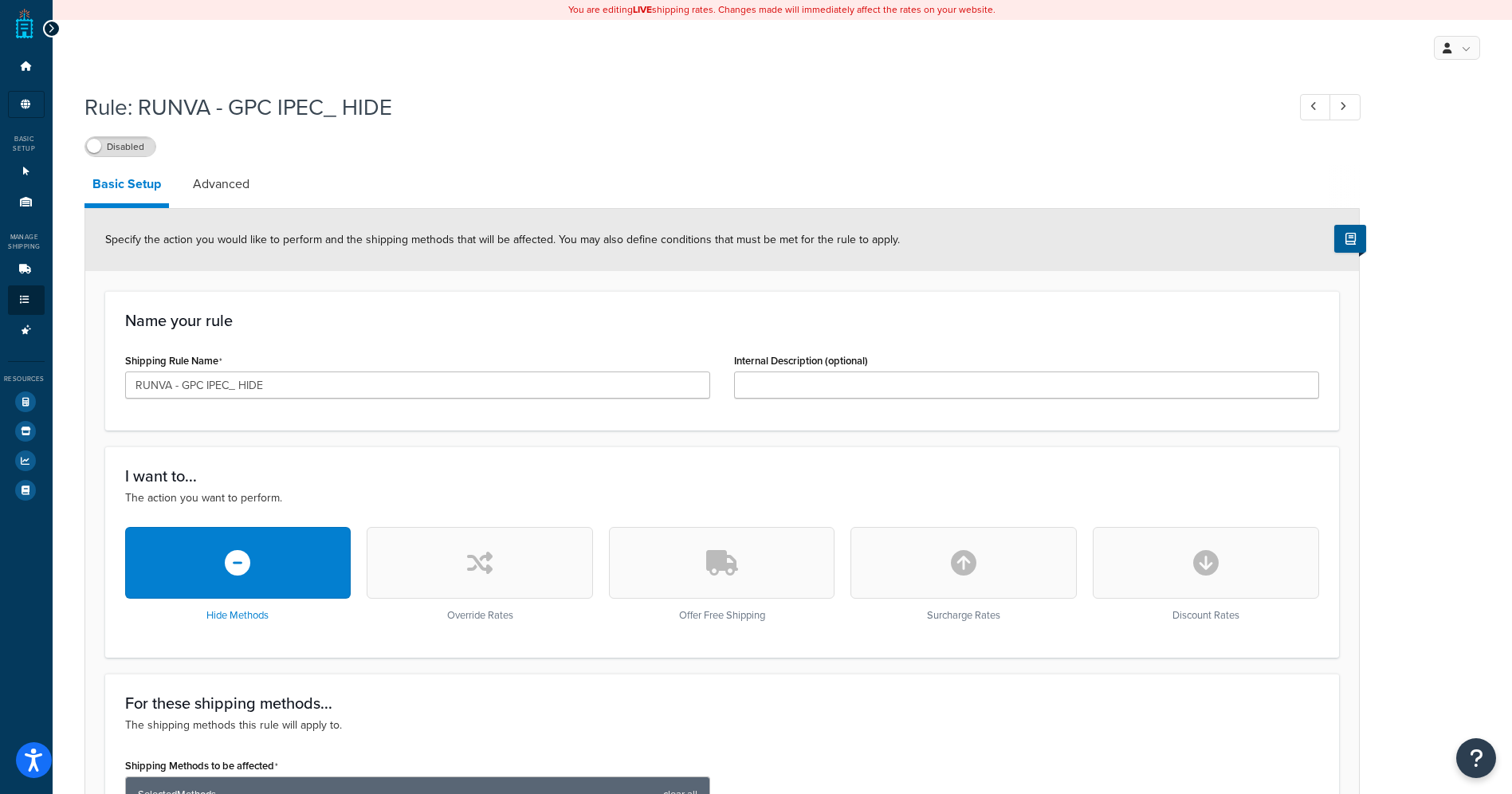
click at [45, 24] on div at bounding box center [52, 29] width 17 height 17
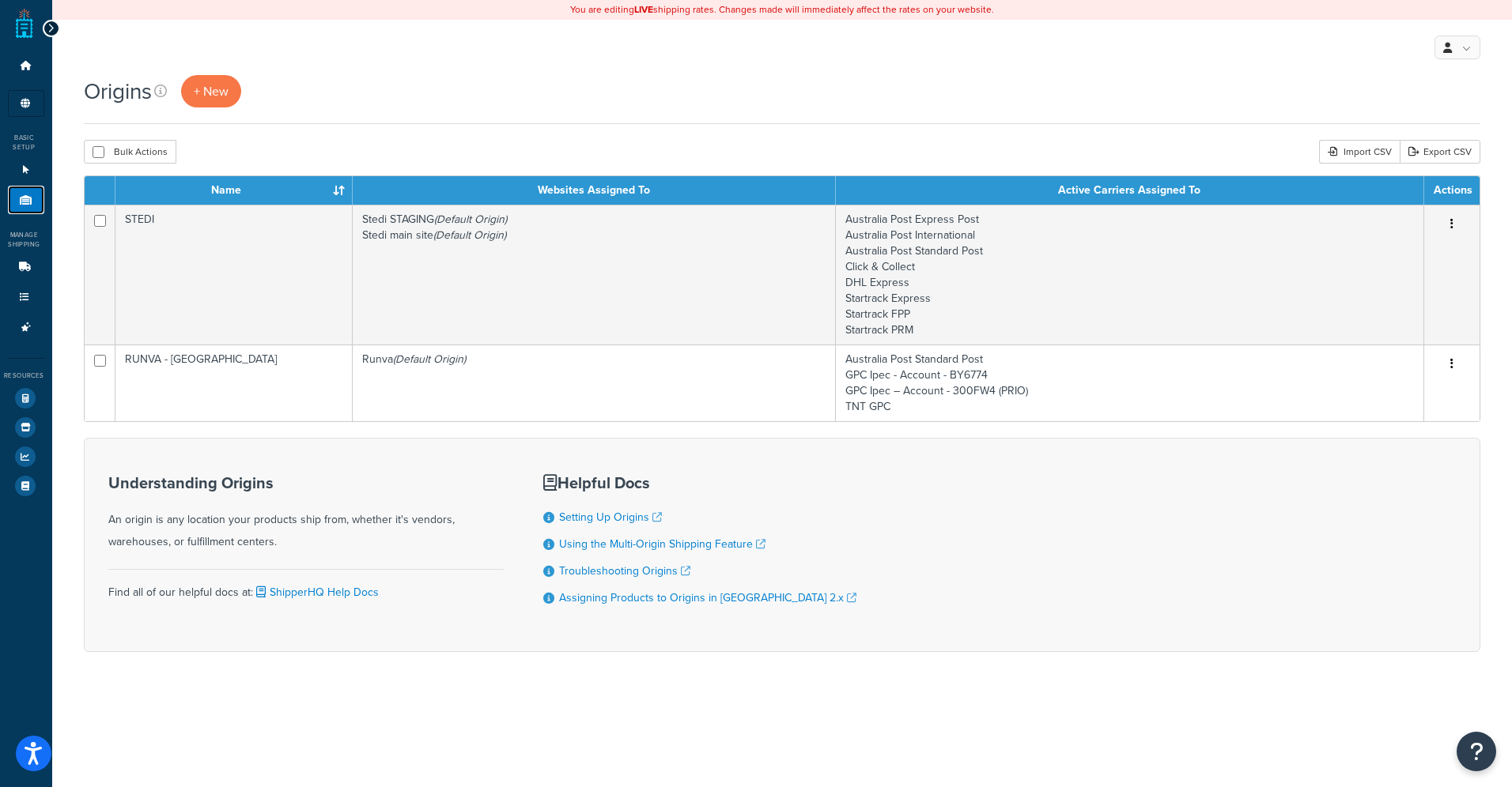
click at [25, 204] on icon at bounding box center [26, 200] width 16 height 9
click at [49, 28] on icon at bounding box center [51, 28] width 7 height 11
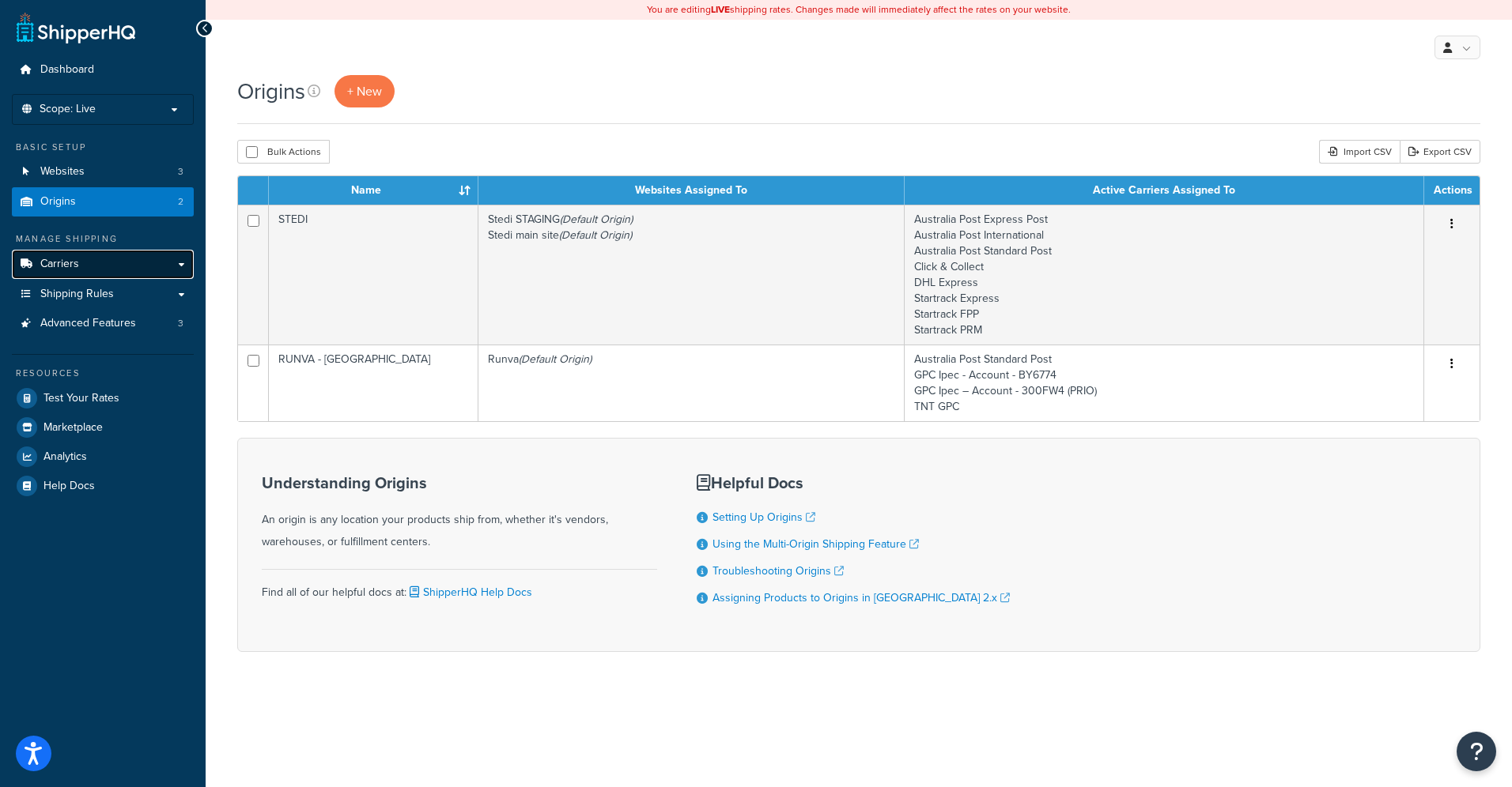
click at [104, 264] on link "Carriers" at bounding box center [102, 264] width 182 height 29
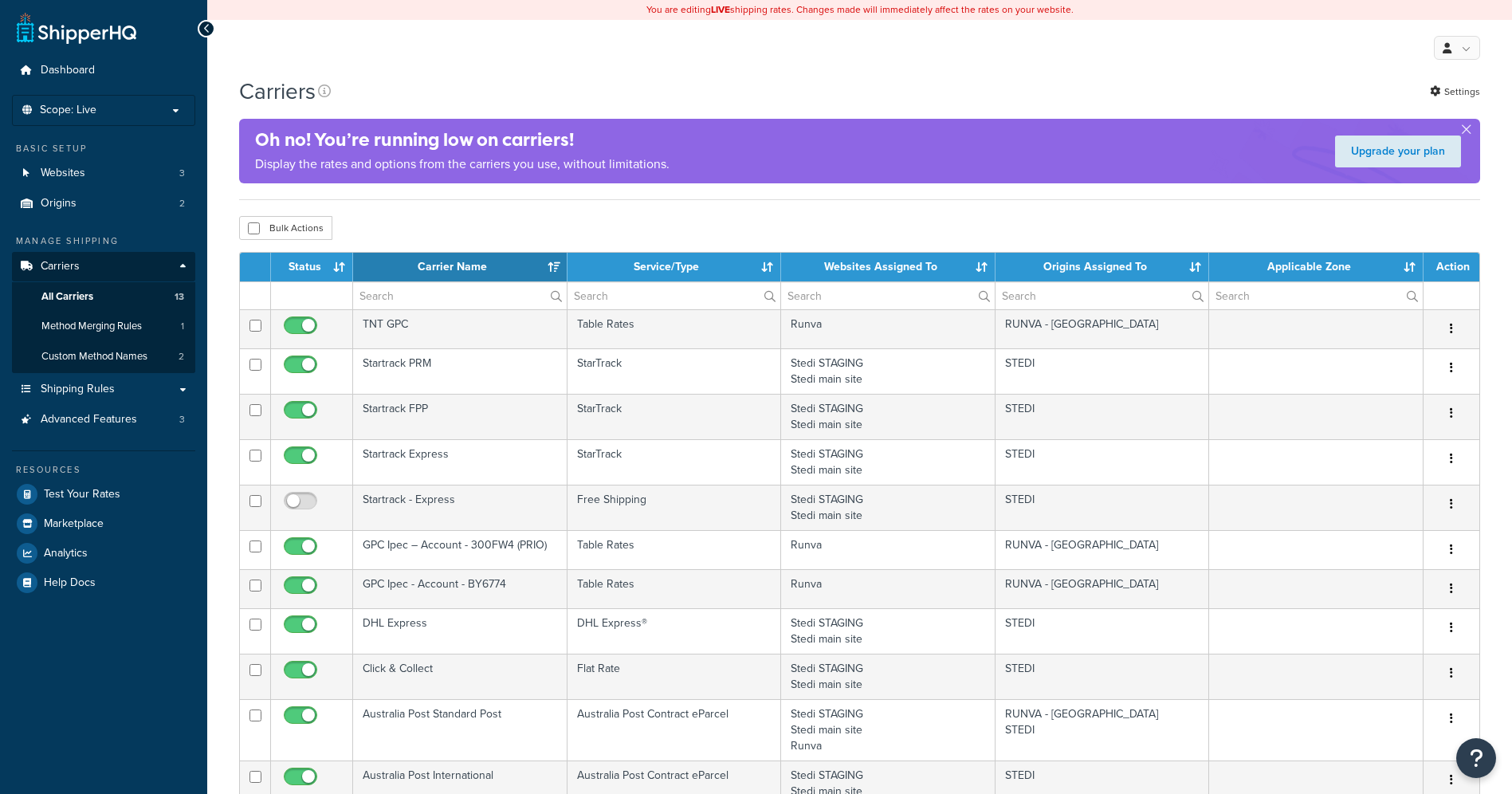
select select "15"
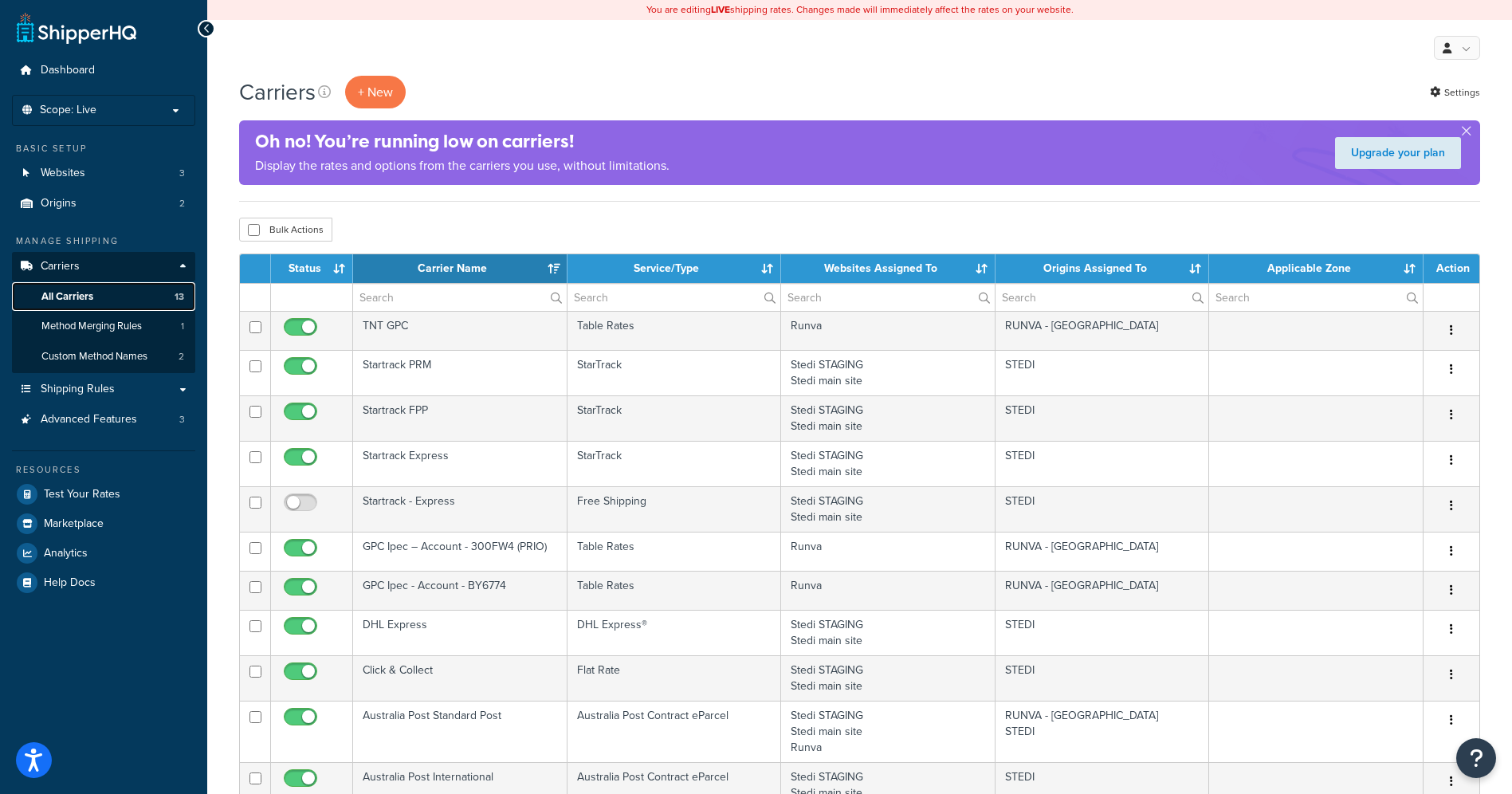
click at [109, 295] on link "All Carriers 13" at bounding box center [103, 297] width 183 height 29
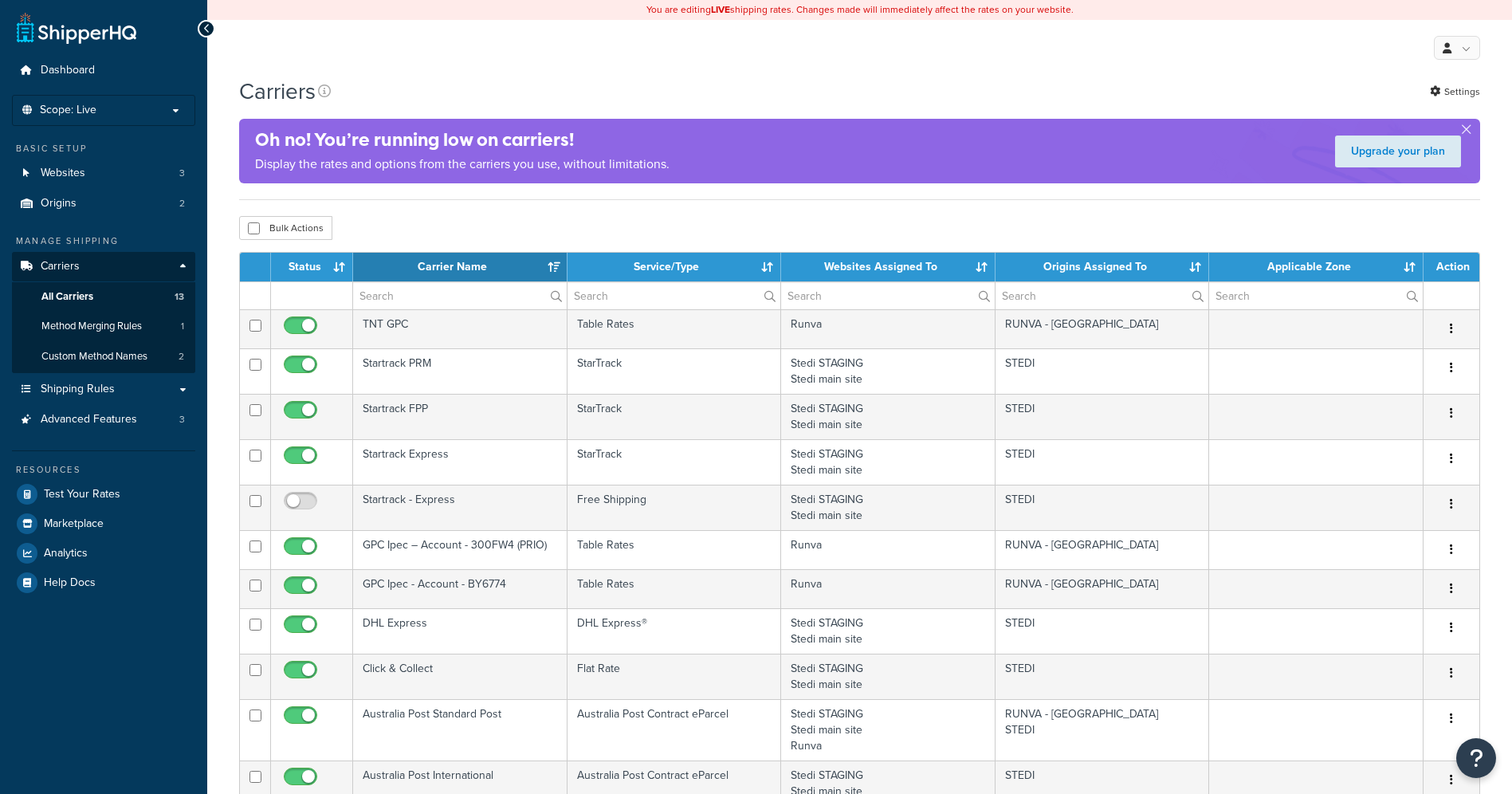
select select "15"
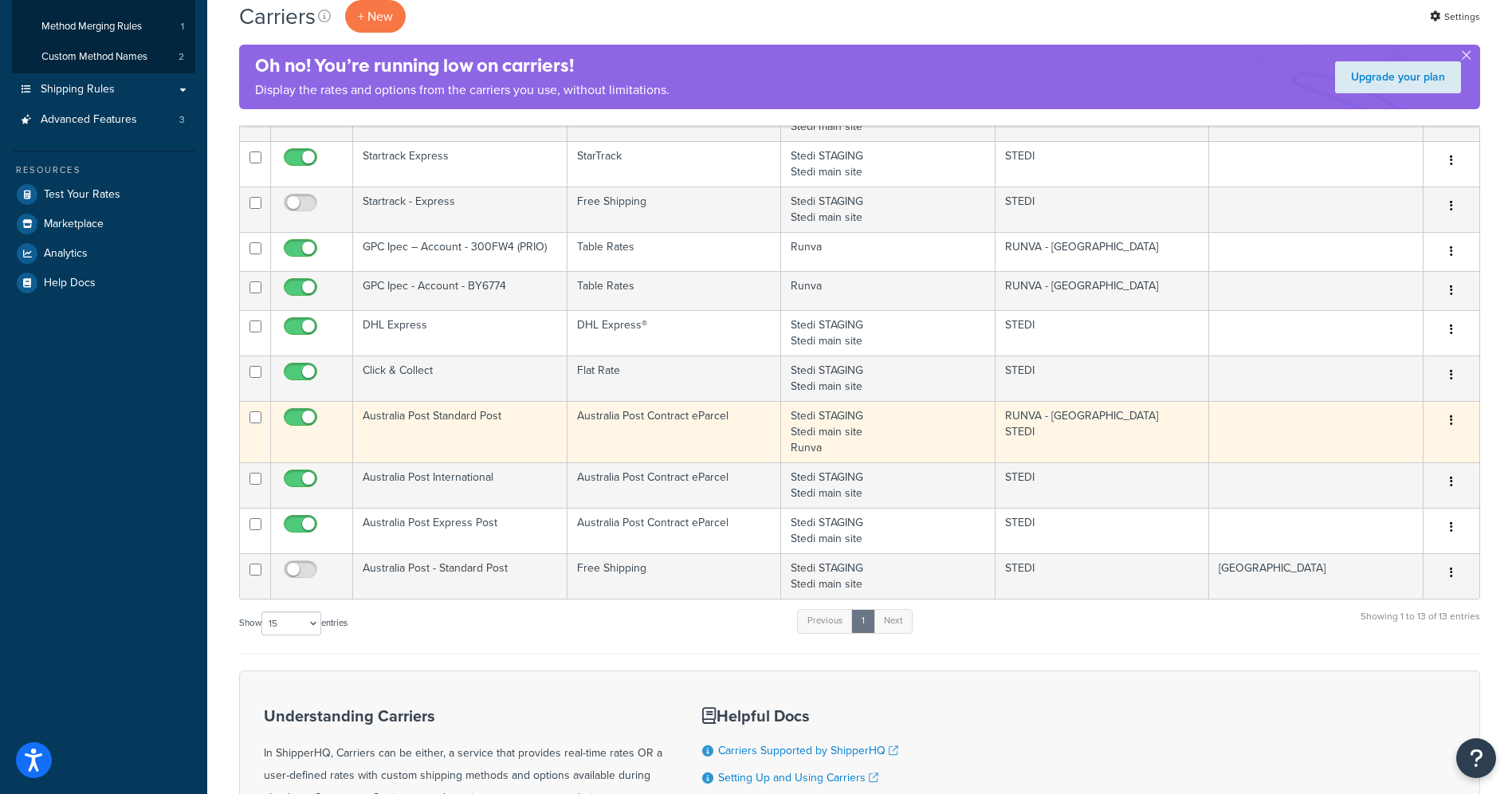
scroll to position [299, 0]
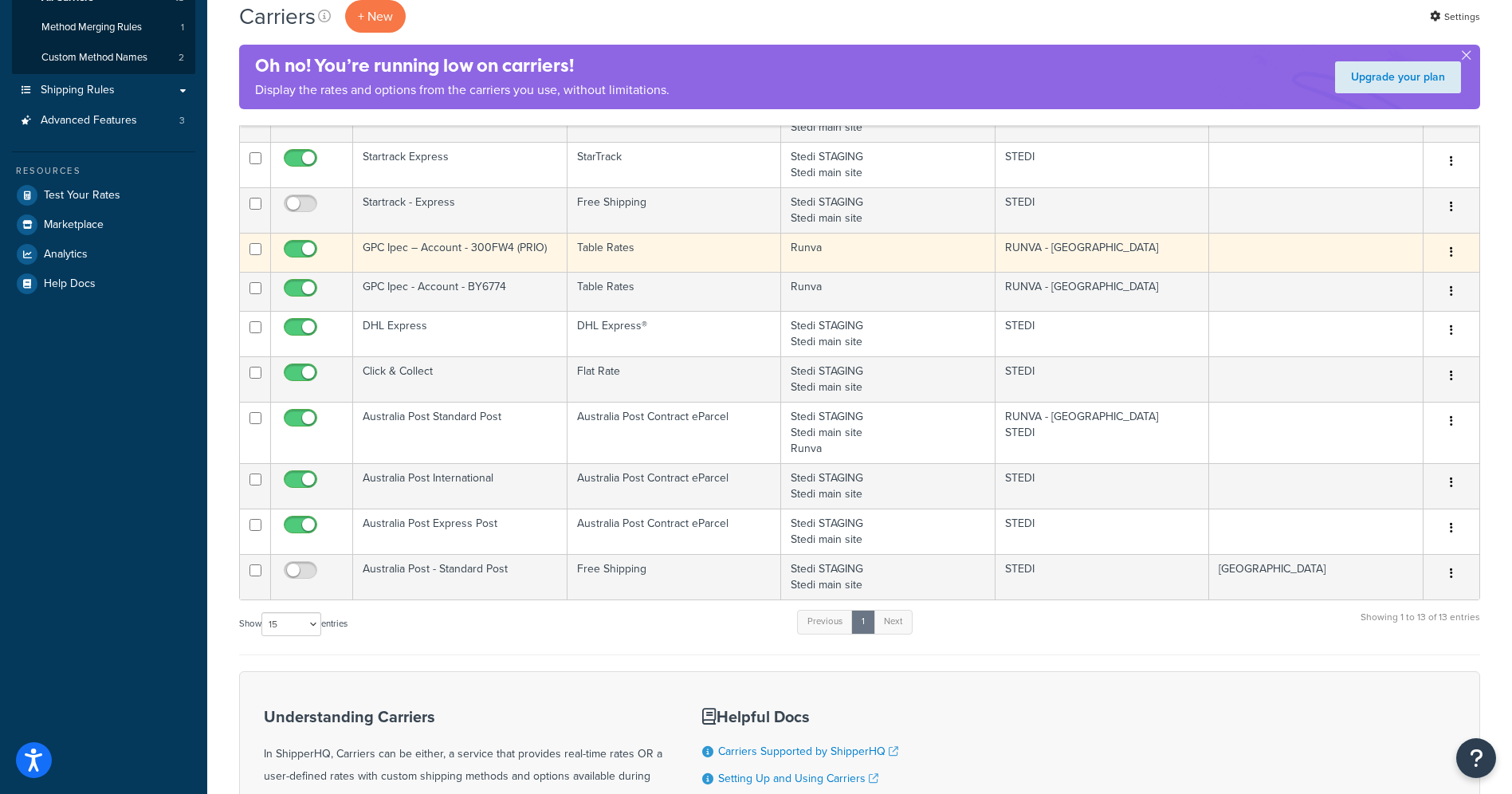
click at [1455, 255] on button "button" at bounding box center [1451, 253] width 22 height 26
click at [1408, 294] on link "Edit" at bounding box center [1387, 284] width 126 height 33
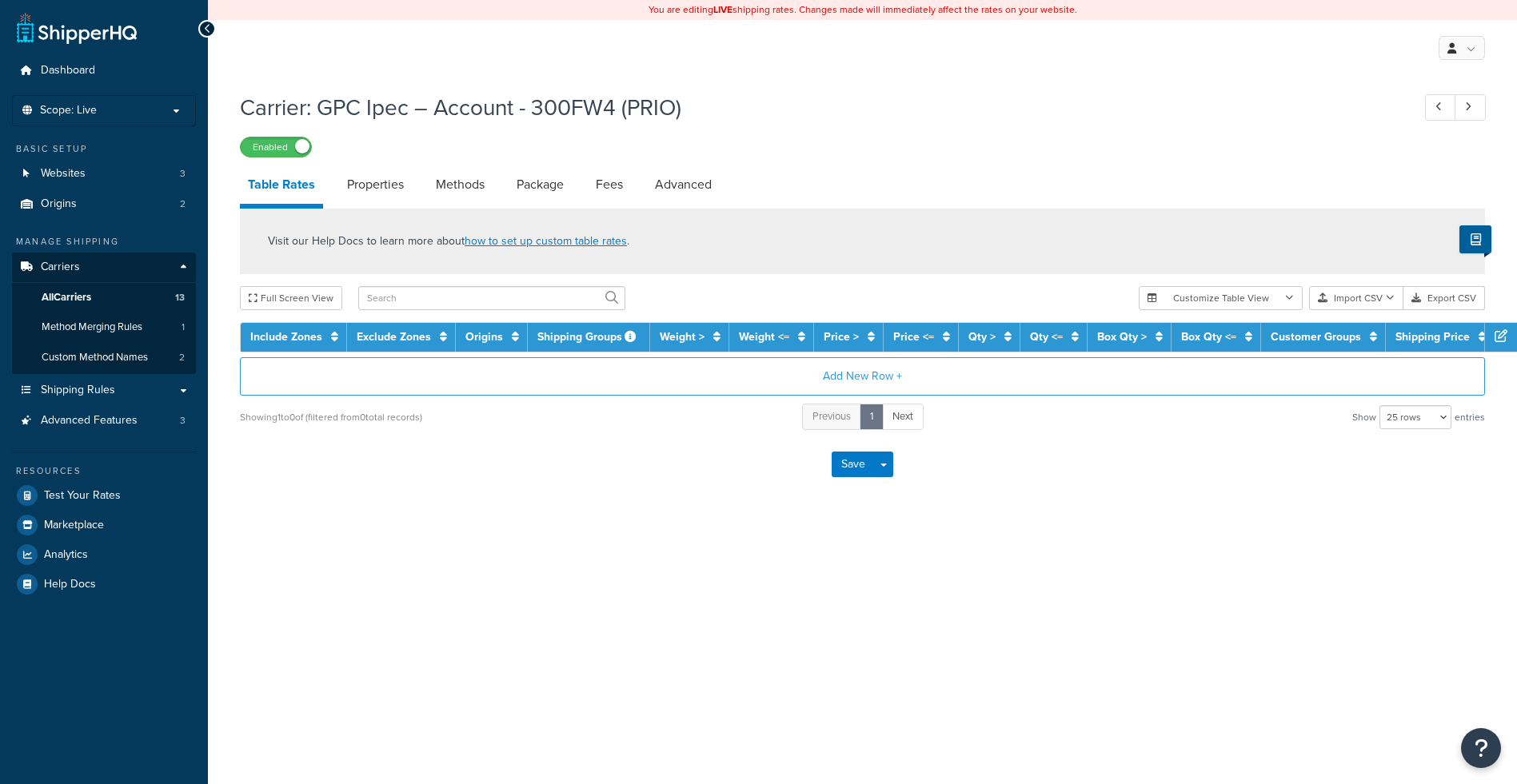
select select "25"
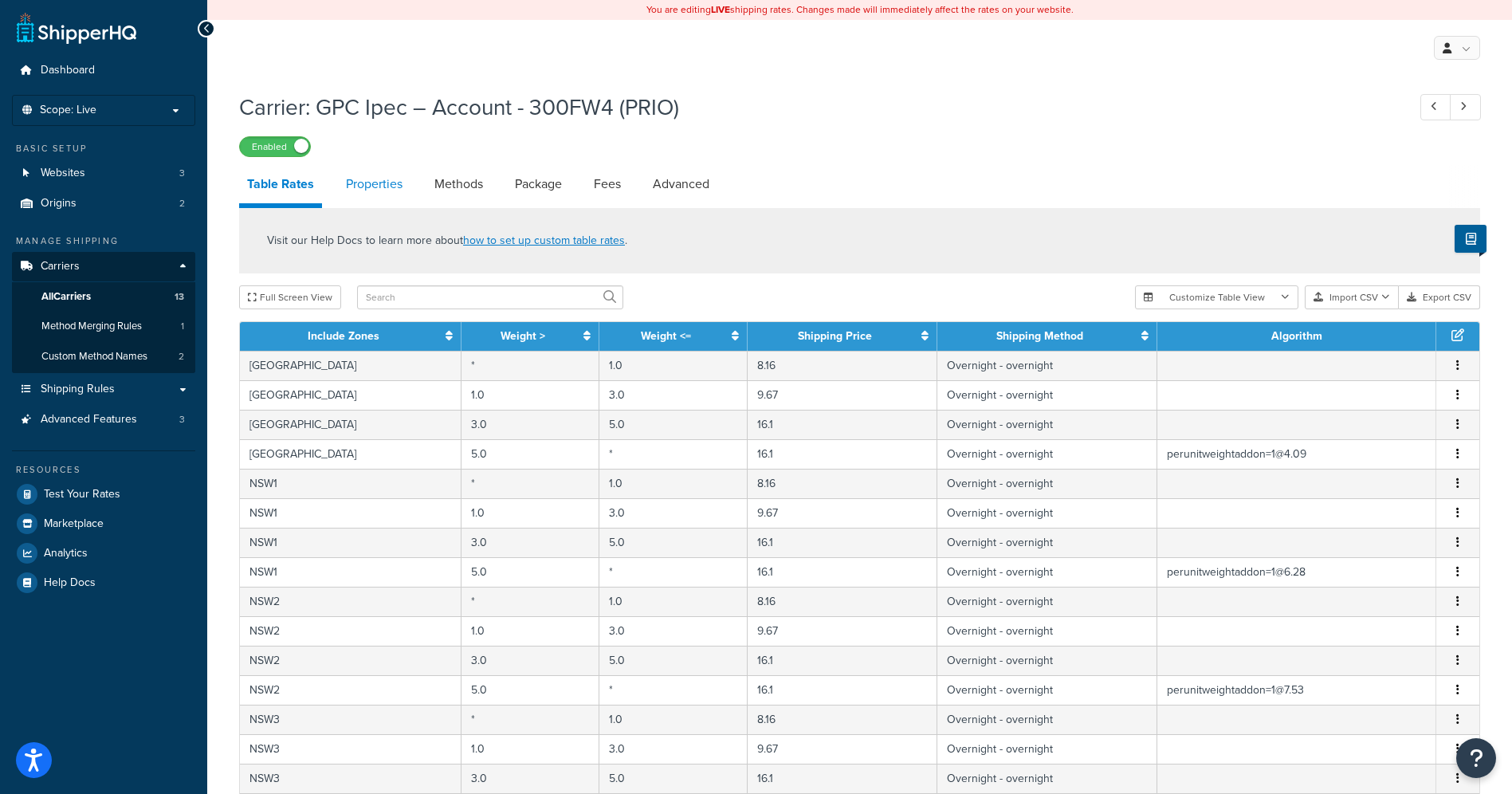
click at [360, 184] on link "Properties" at bounding box center [374, 184] width 73 height 39
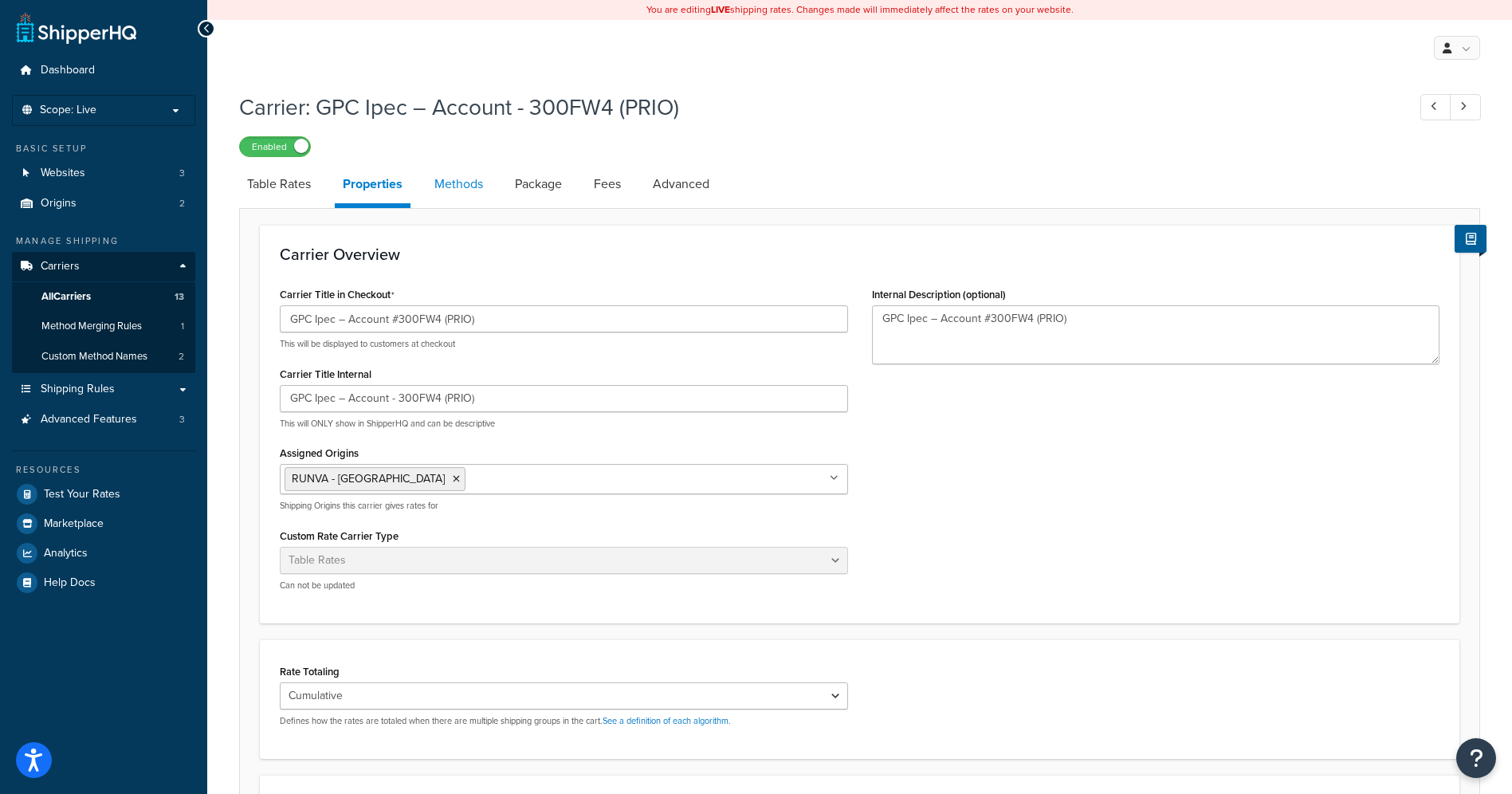
click at [456, 191] on link "Methods" at bounding box center [459, 184] width 64 height 39
select select "25"
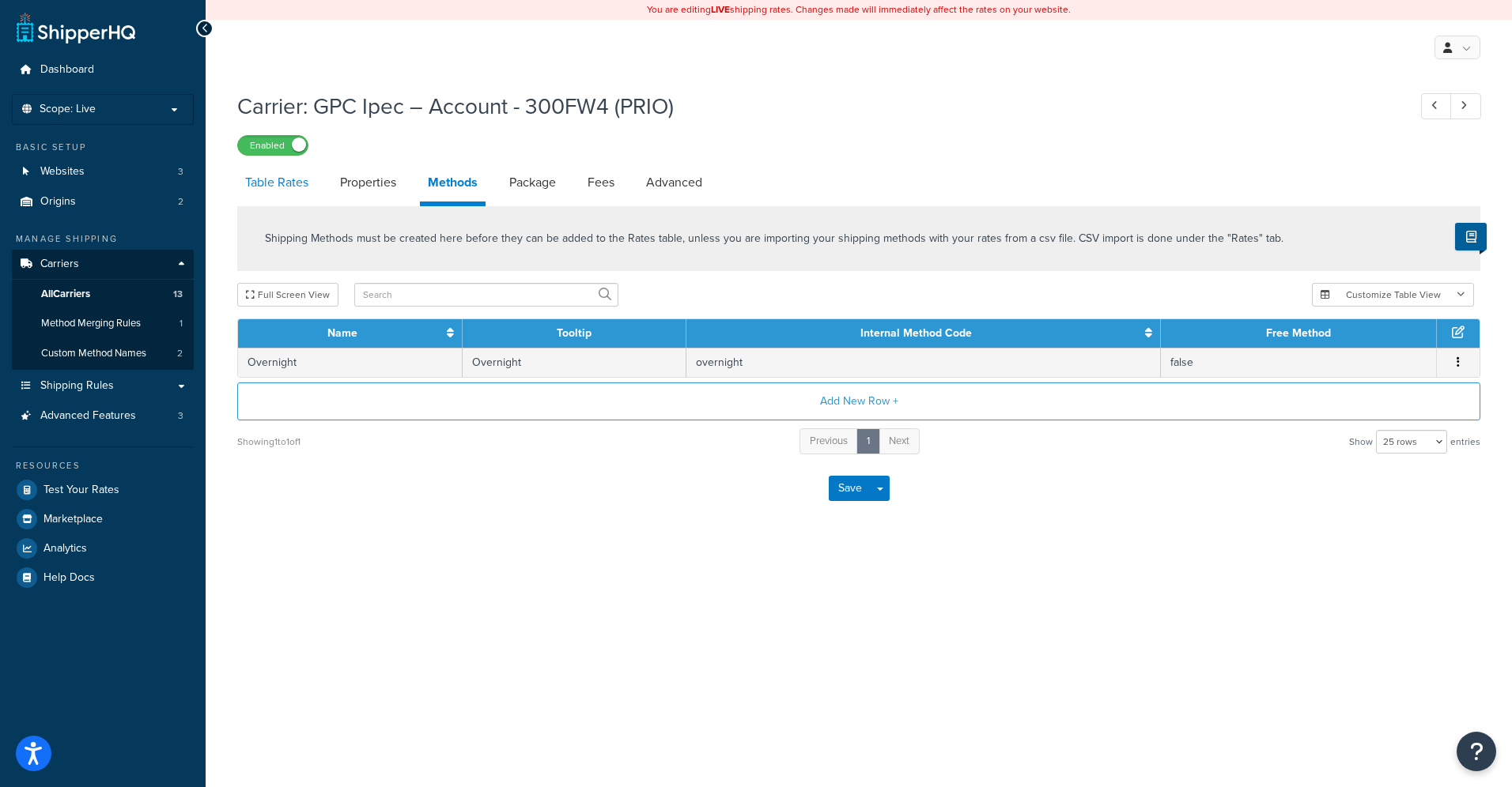
click at [272, 176] on link "Table Rates" at bounding box center [276, 182] width 79 height 38
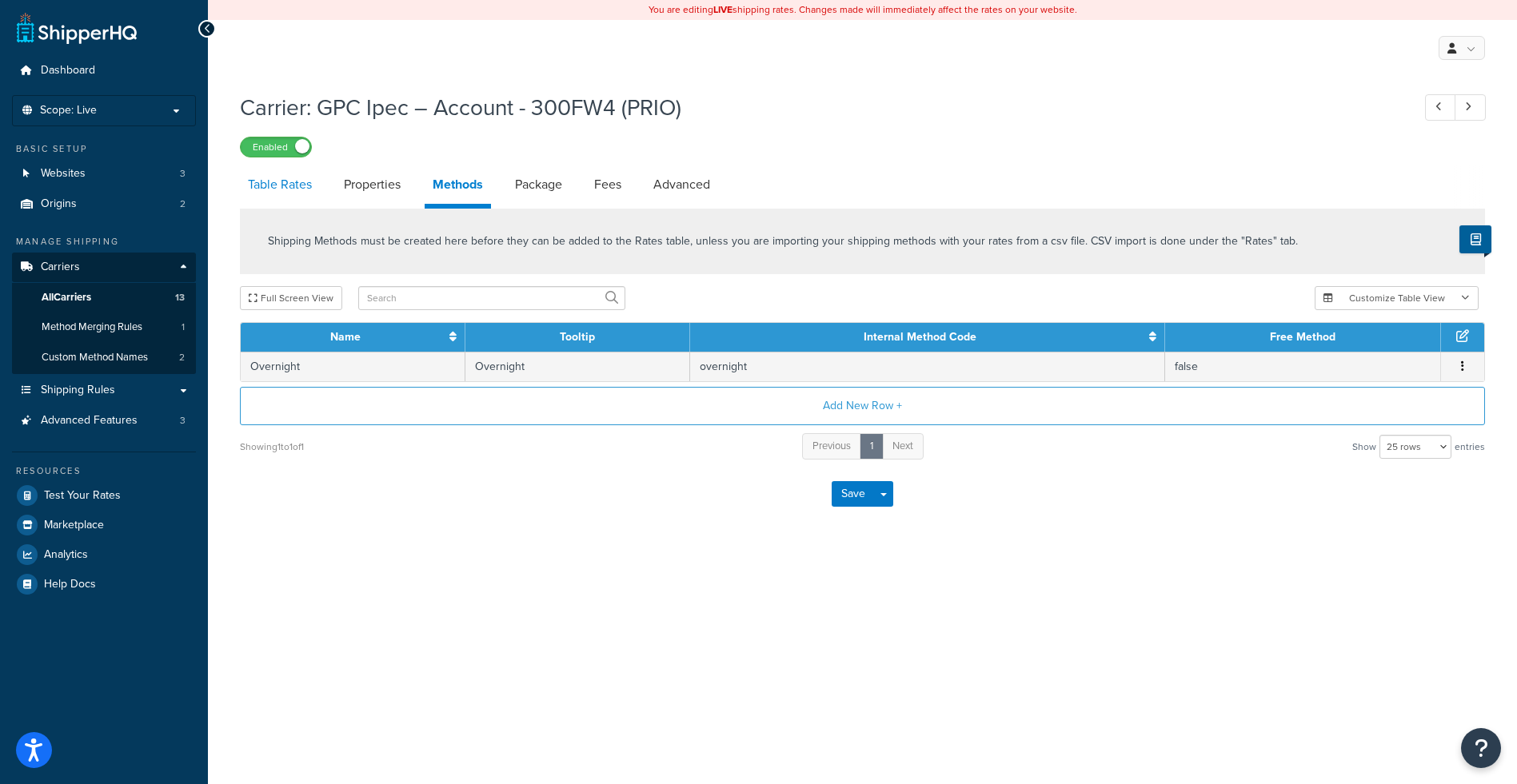
select select "25"
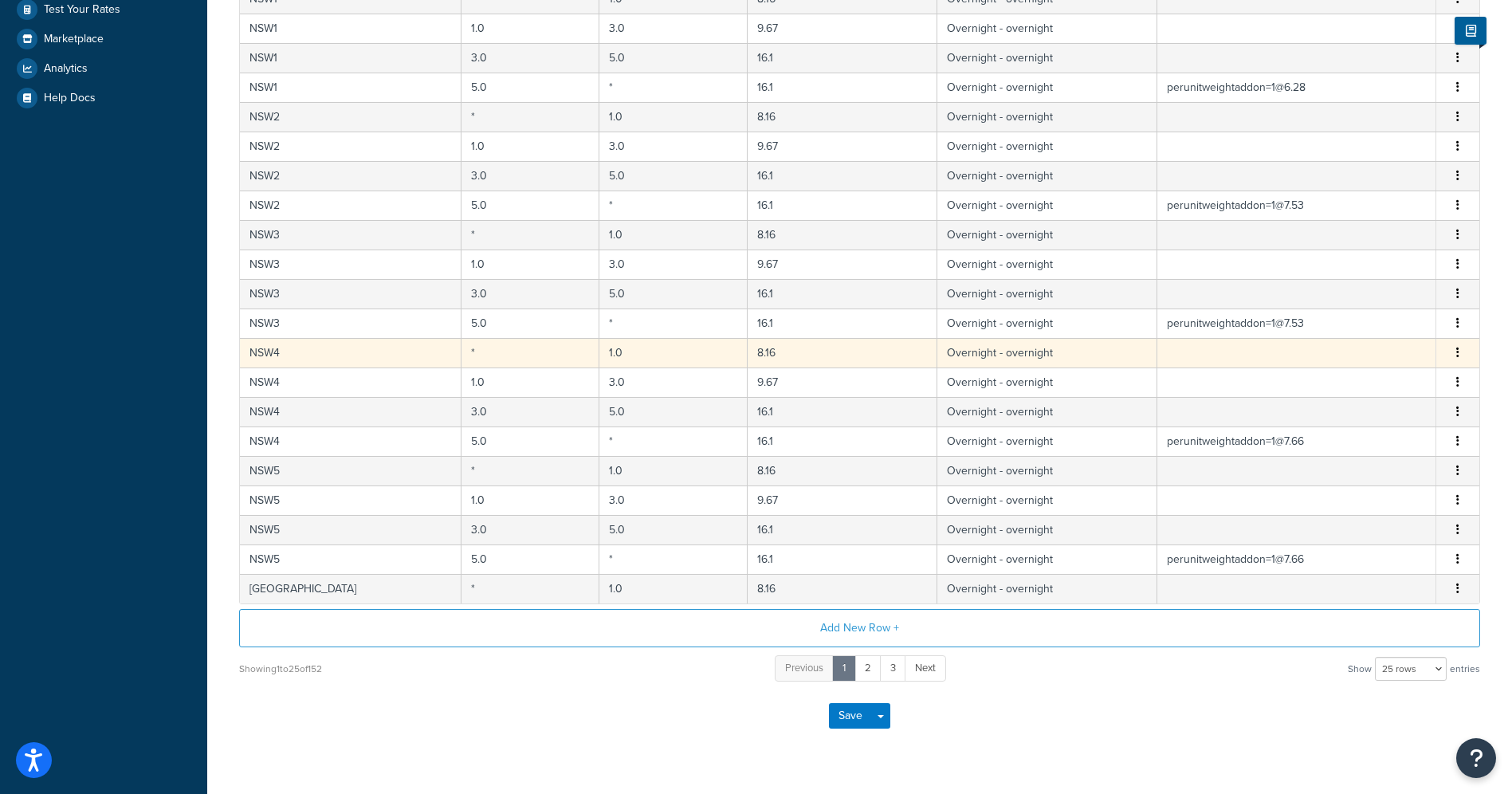
scroll to position [519, 0]
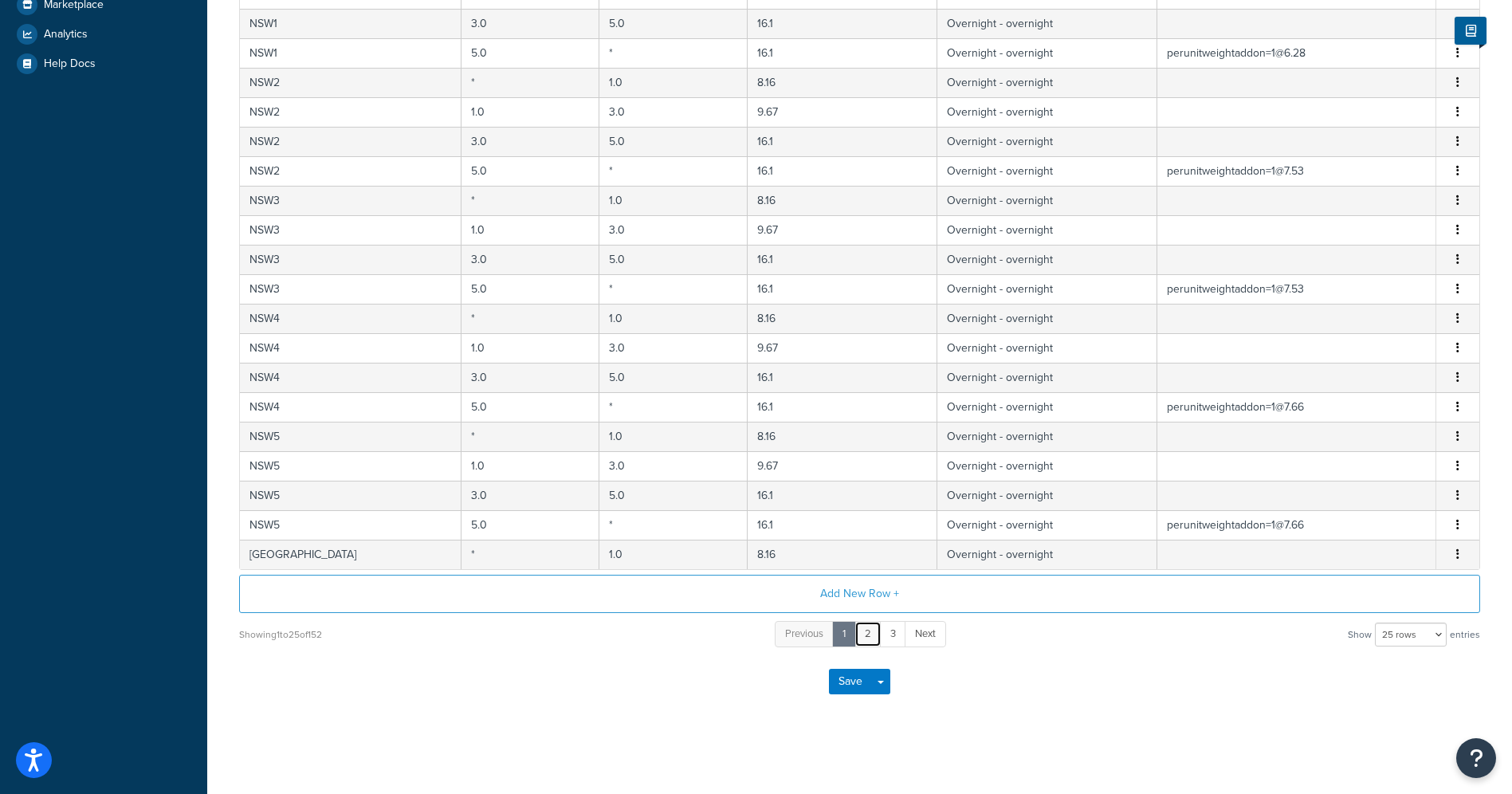
click at [870, 637] on link "2" at bounding box center [867, 634] width 27 height 27
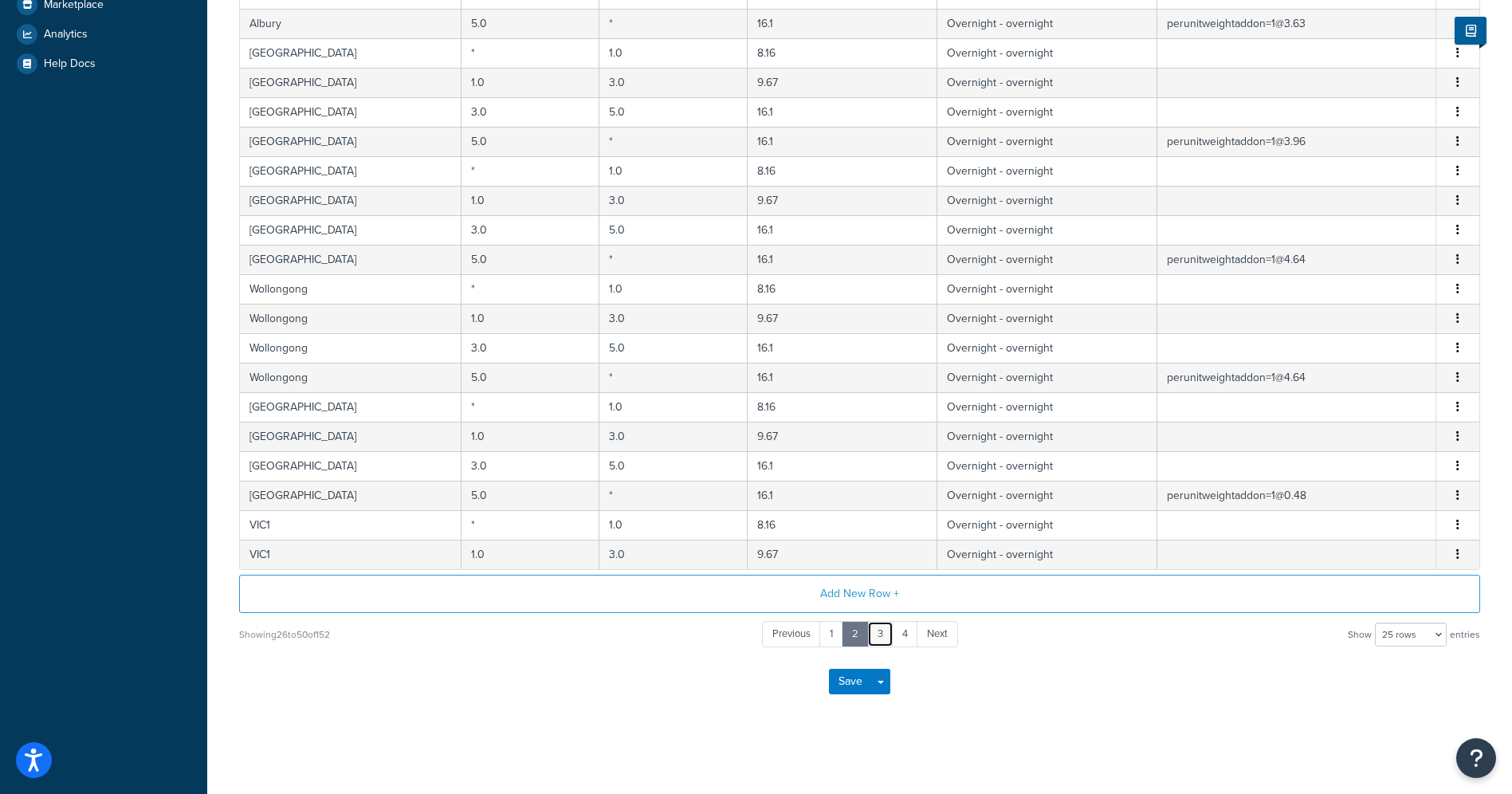
click at [888, 628] on link "3" at bounding box center [880, 634] width 27 height 27
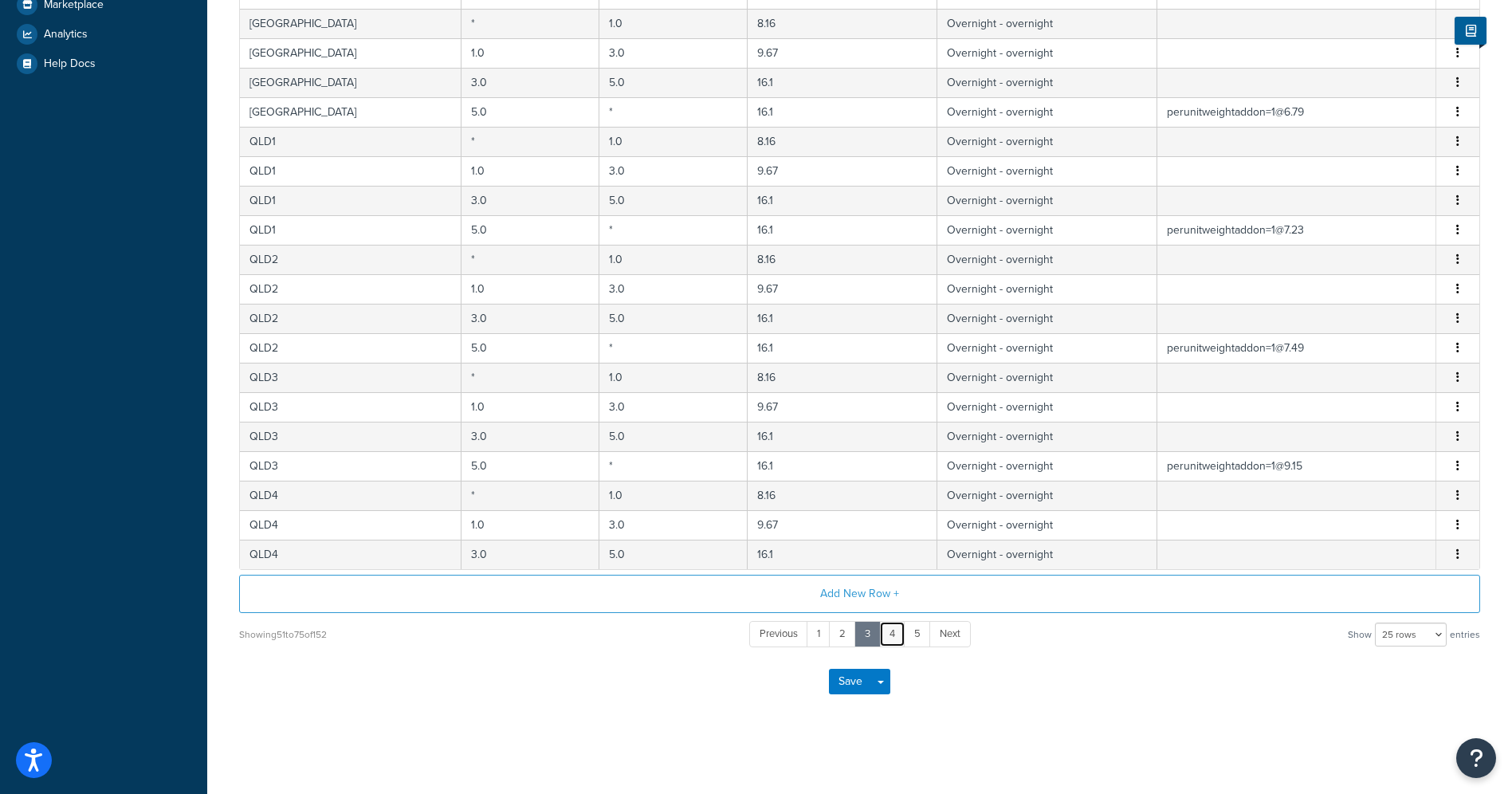
click at [894, 632] on link "4" at bounding box center [892, 634] width 27 height 27
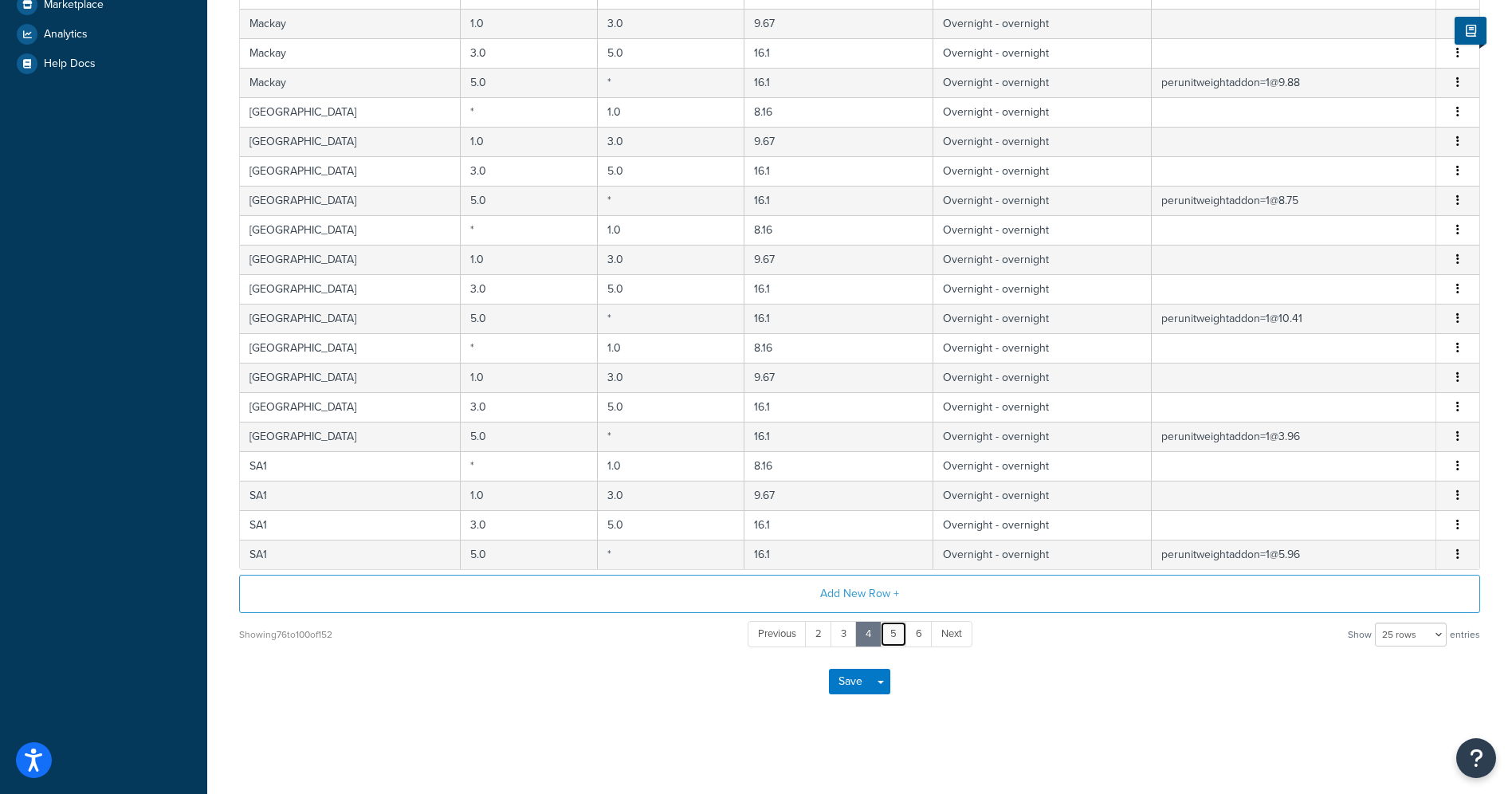
click at [897, 632] on link "5" at bounding box center [893, 634] width 27 height 27
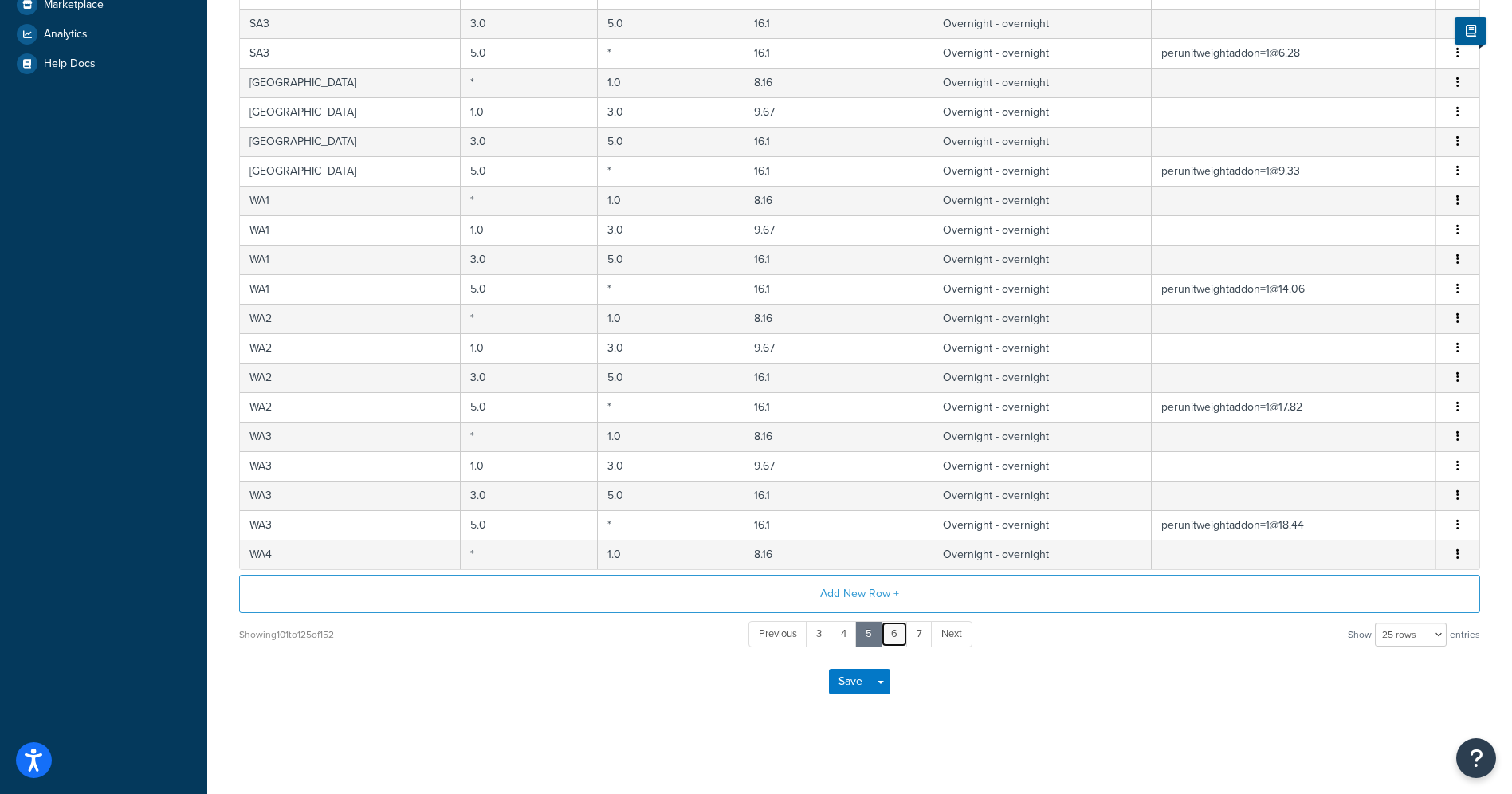
click at [898, 641] on link "6" at bounding box center [894, 634] width 27 height 27
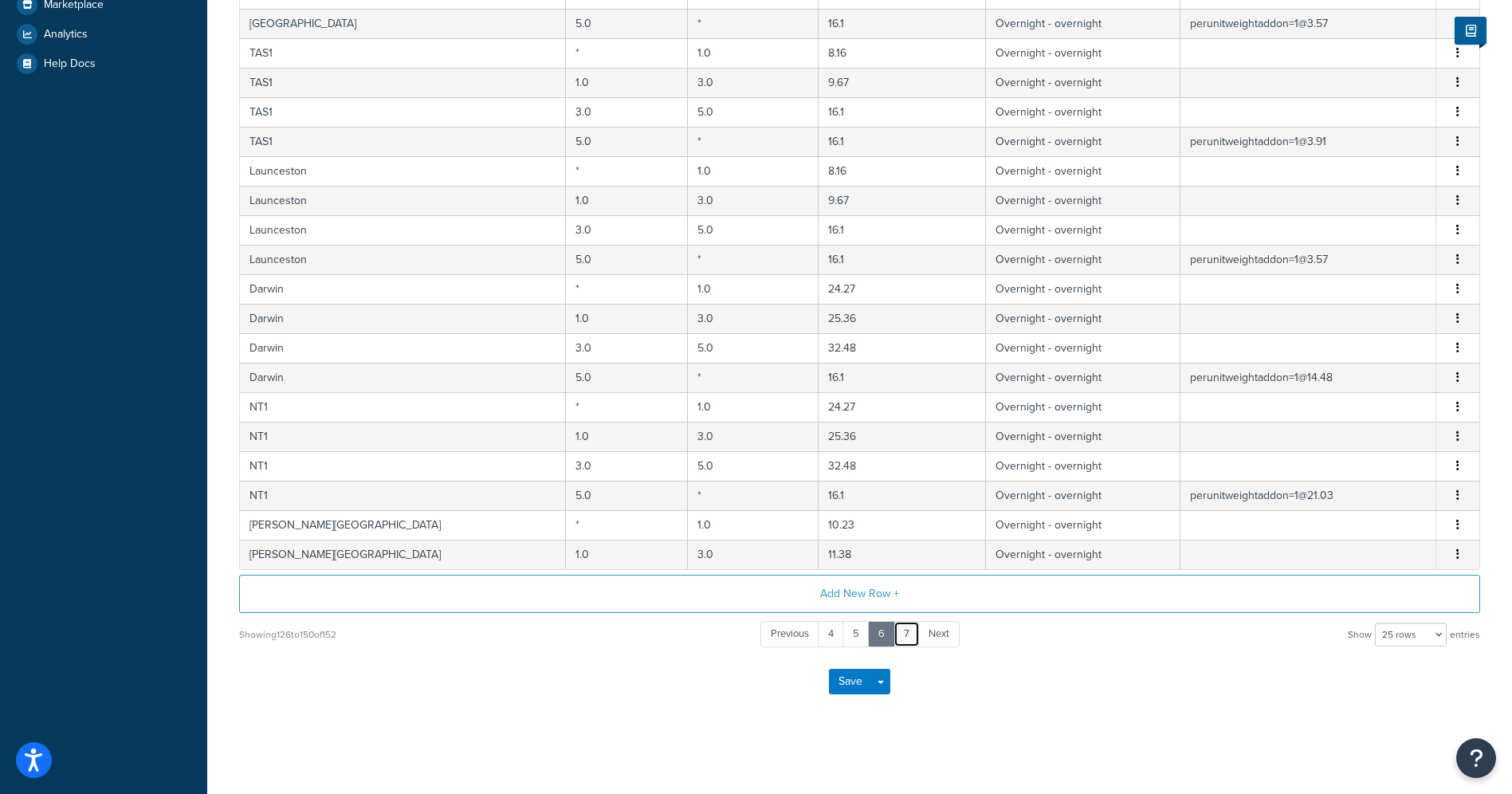
click at [908, 638] on link "7" at bounding box center [907, 634] width 27 height 27
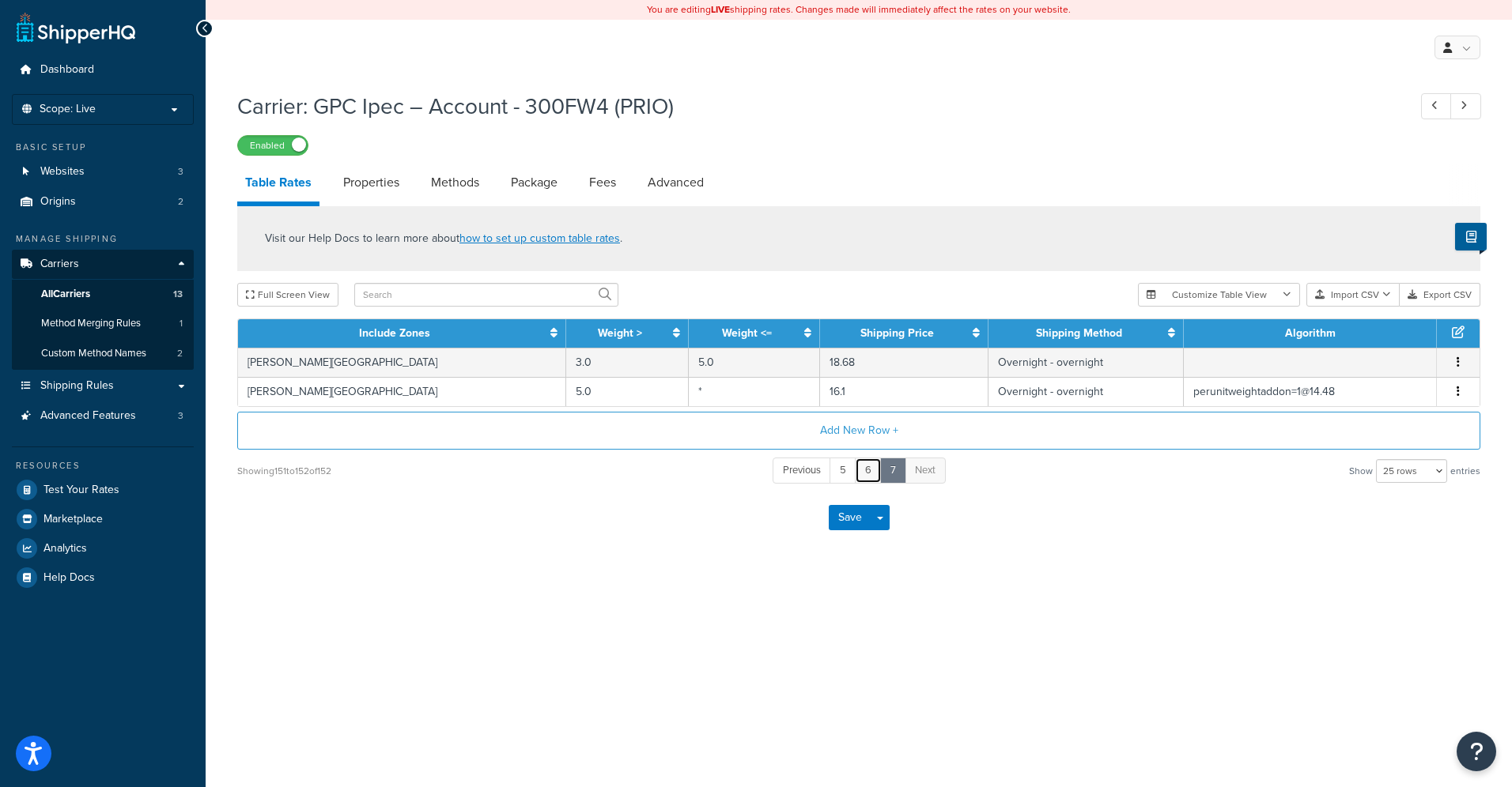
click at [872, 471] on link "6" at bounding box center [868, 471] width 26 height 26
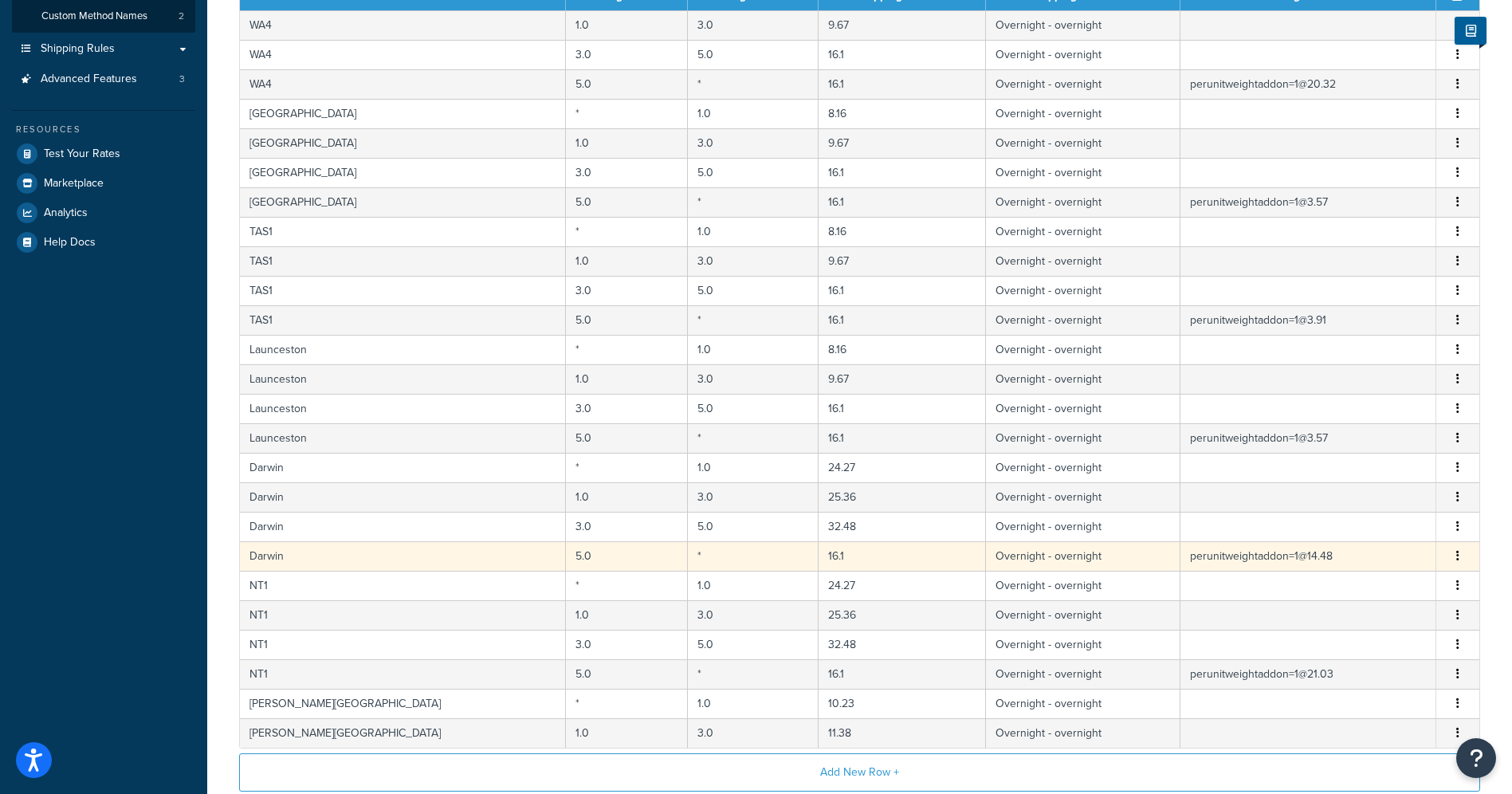
scroll to position [519, 0]
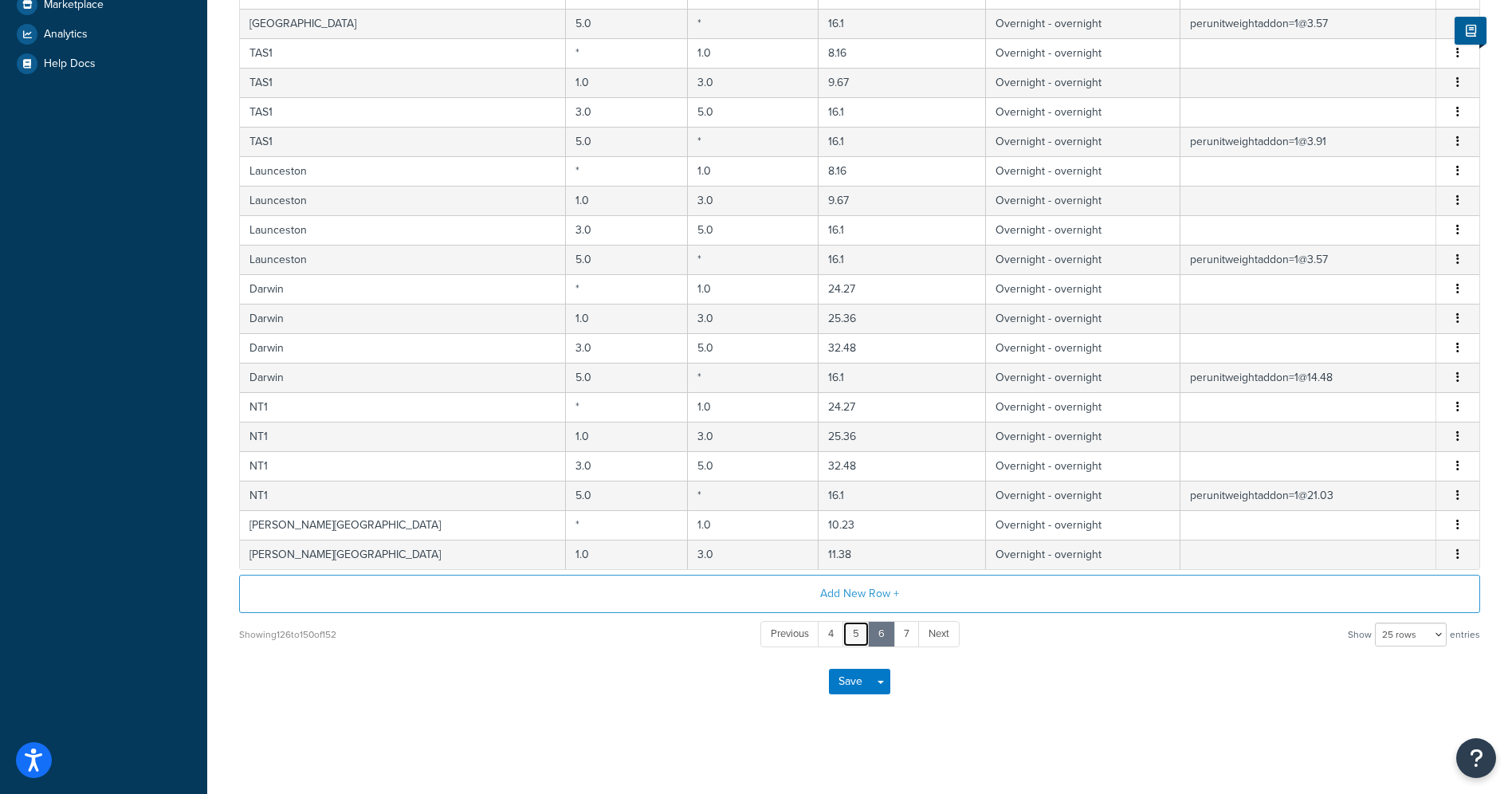
click at [854, 631] on link "5" at bounding box center [855, 634] width 27 height 27
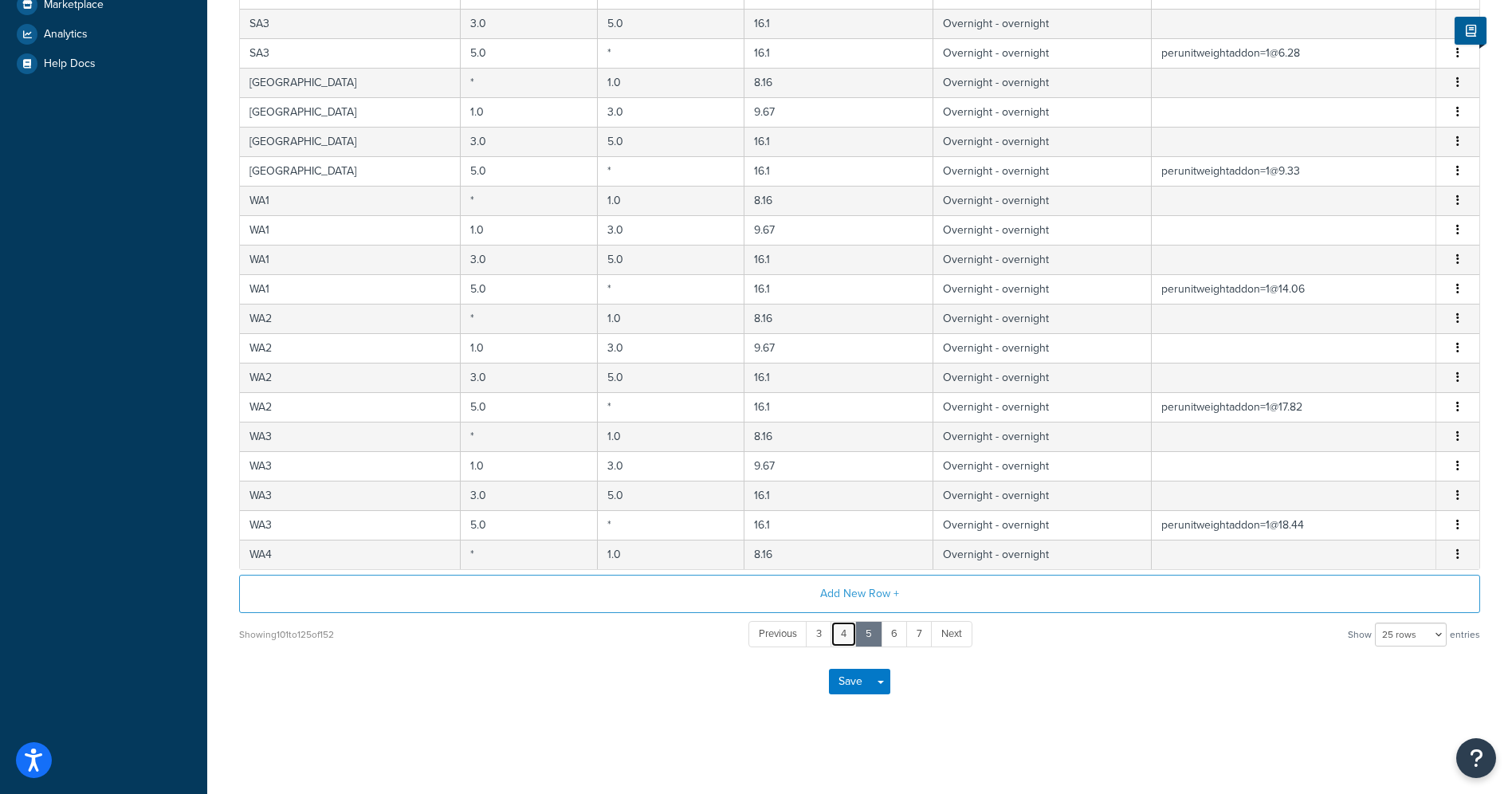
click at [841, 638] on link "4" at bounding box center [843, 634] width 27 height 27
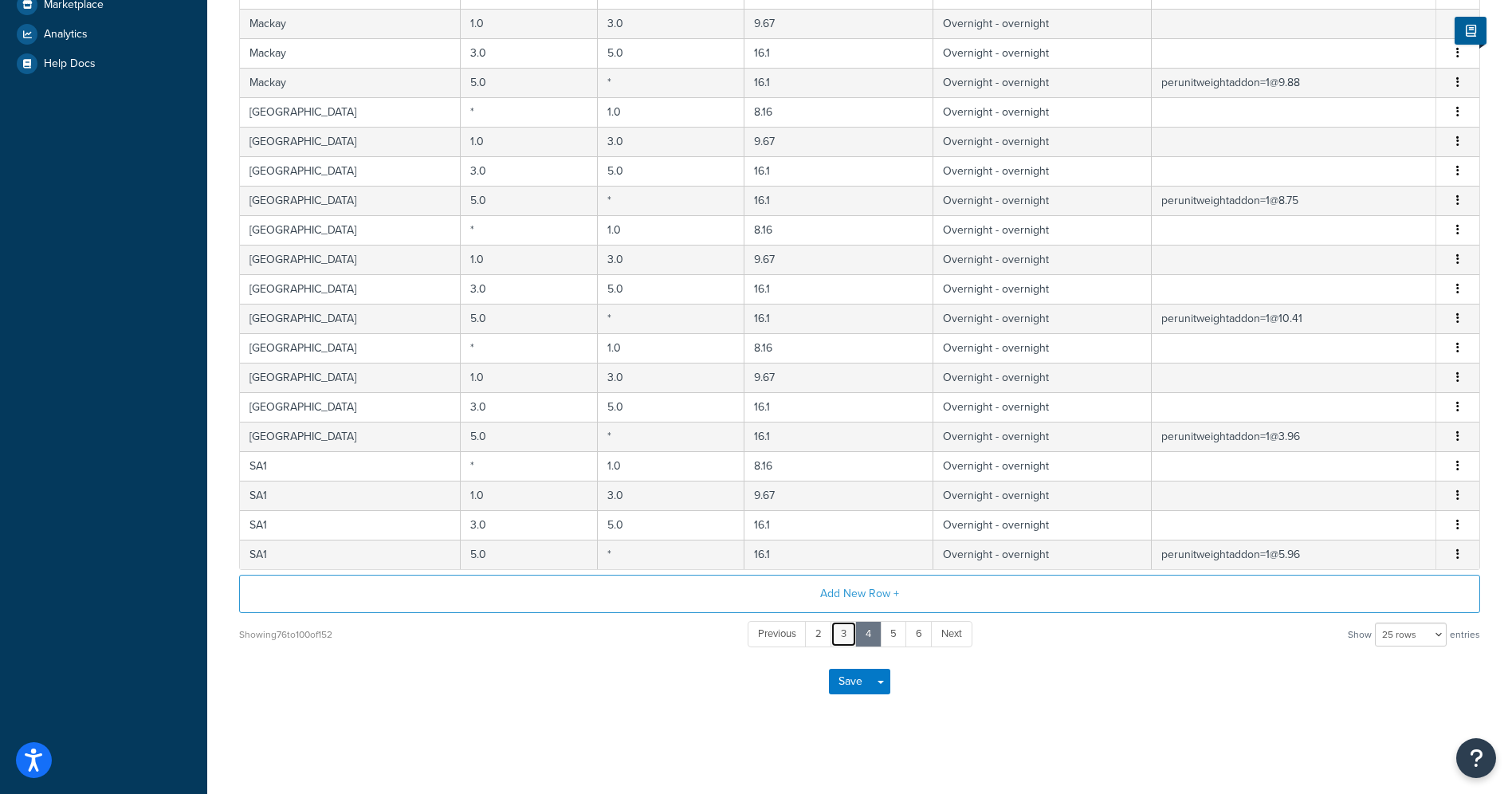
click at [842, 633] on link "3" at bounding box center [843, 634] width 27 height 27
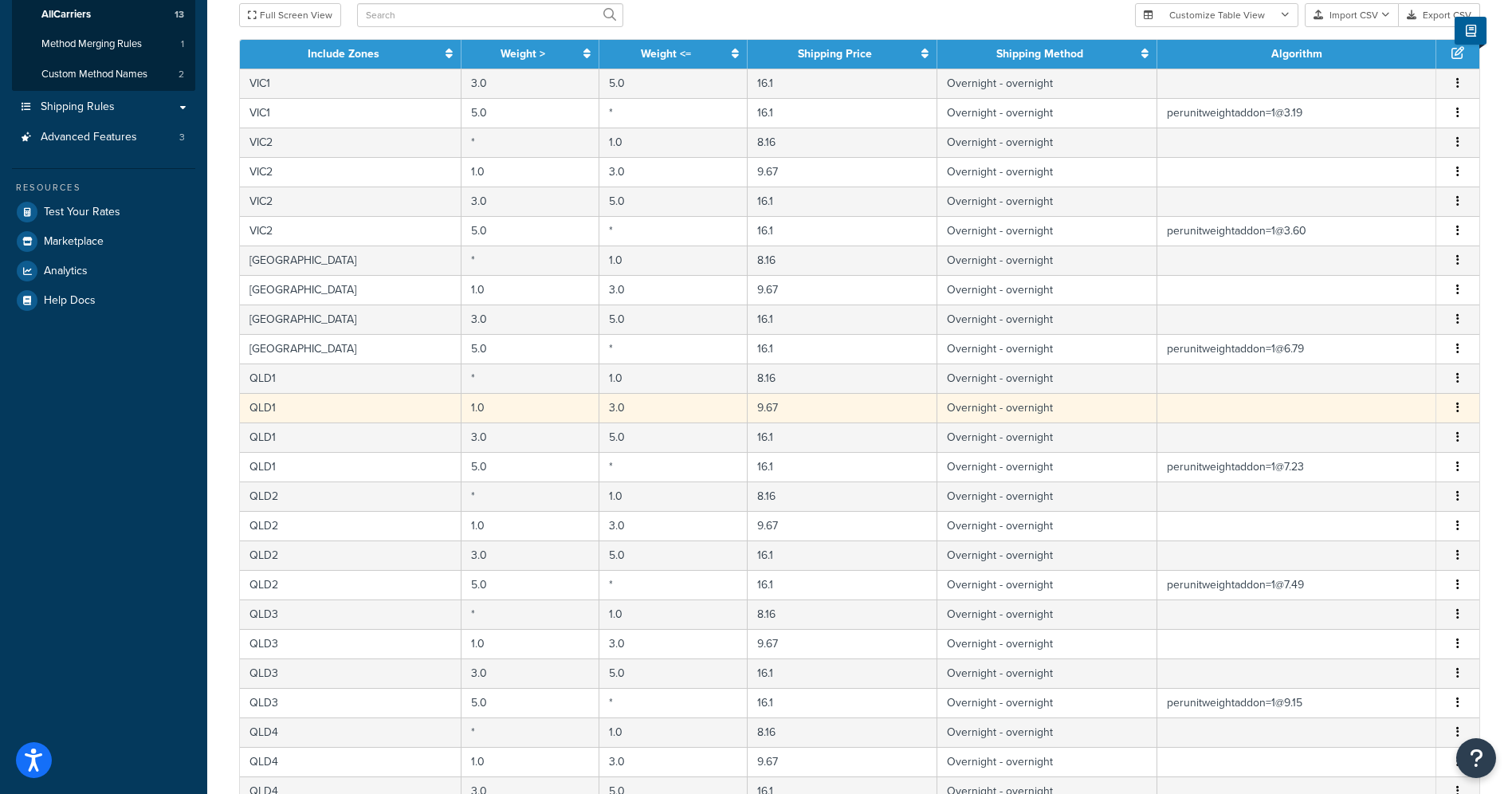
scroll to position [267, 0]
